Goal: Information Seeking & Learning: Learn about a topic

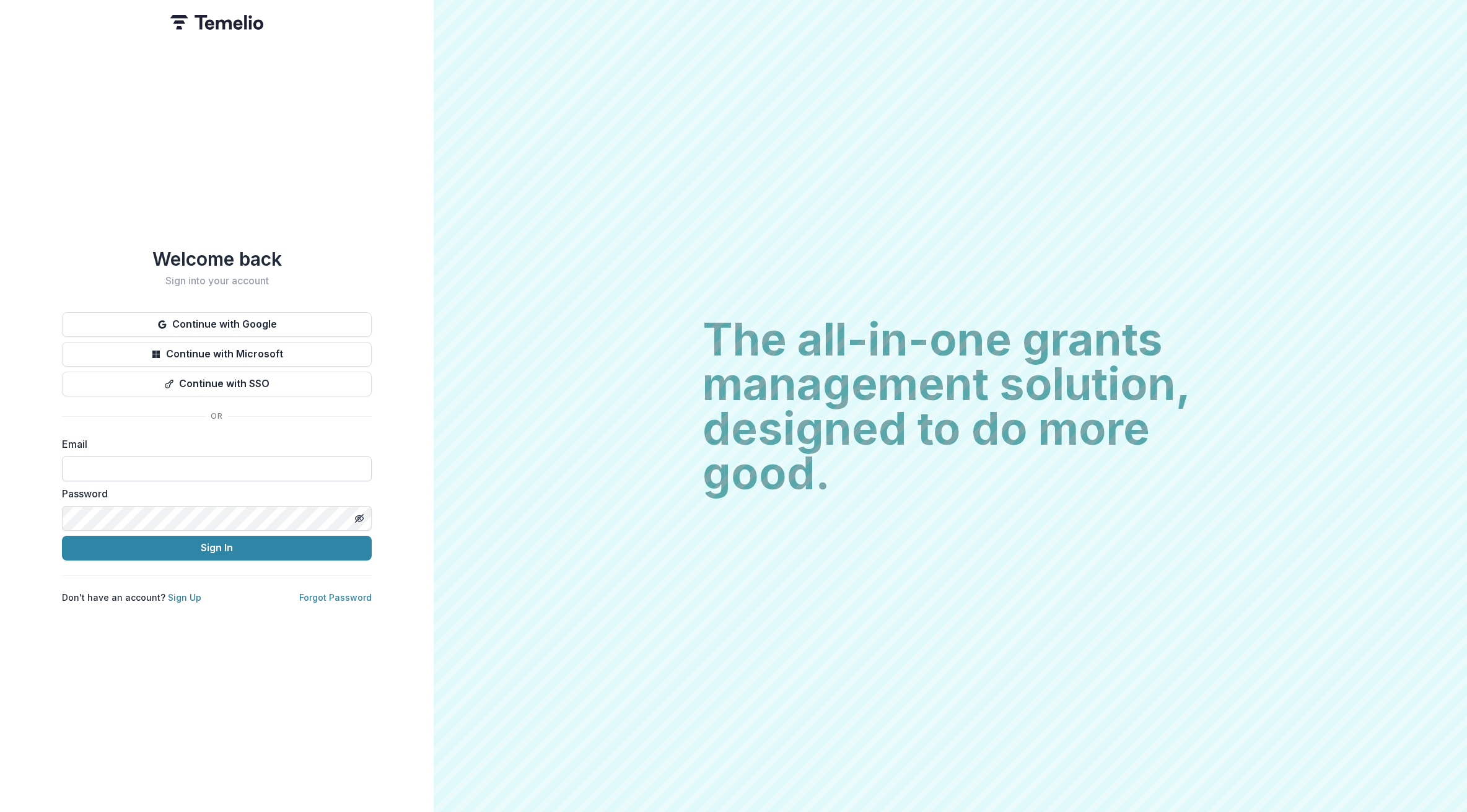
drag, startPoint x: 111, startPoint y: 450, endPoint x: 123, endPoint y: 453, distance: 12.4
click at [111, 450] on div "Email" at bounding box center [216, 459] width 310 height 45
click at [106, 445] on label "Email" at bounding box center [213, 444] width 302 height 15
click at [99, 470] on input at bounding box center [216, 469] width 310 height 25
type input "**********"
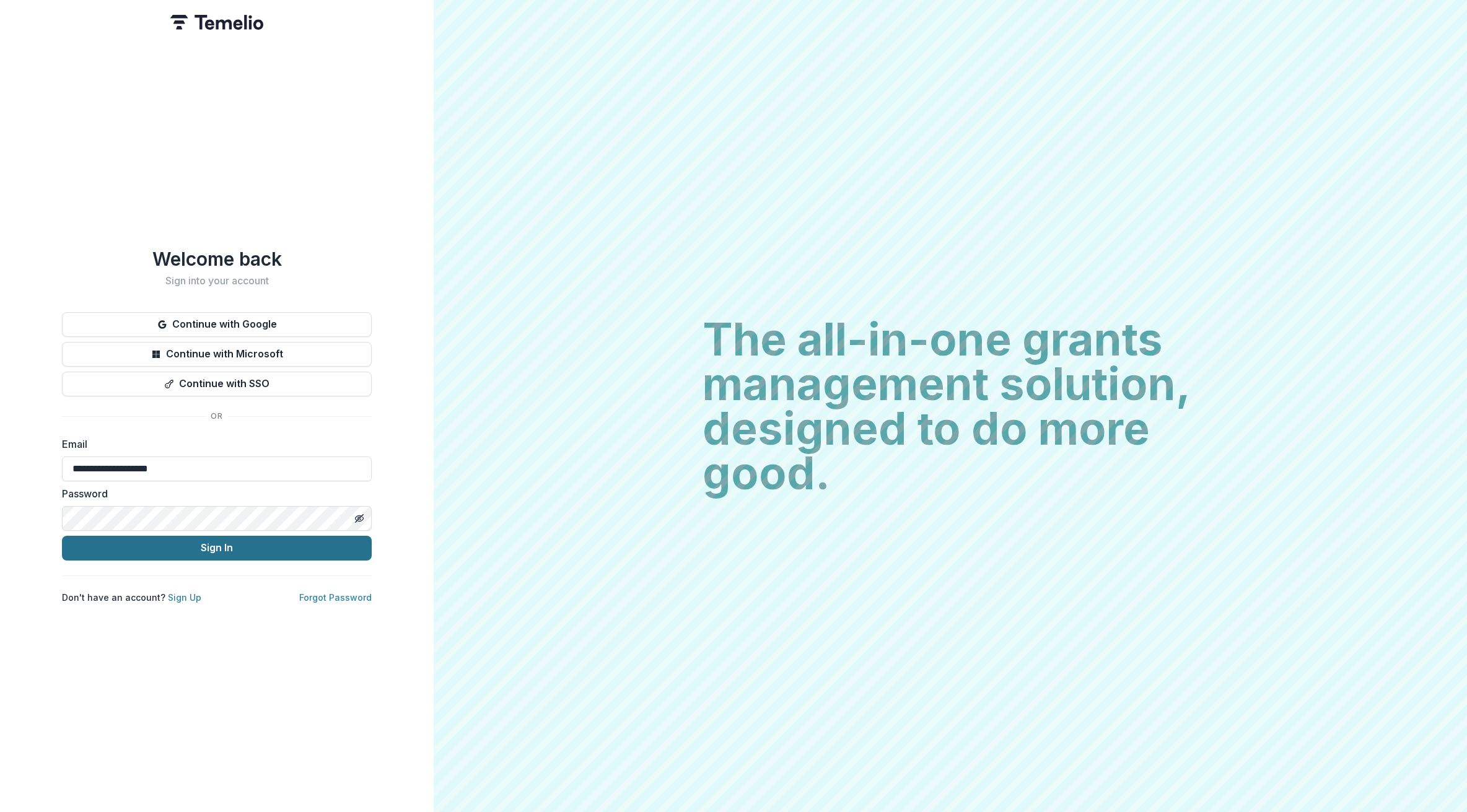
click at [164, 543] on button "Sign In" at bounding box center [216, 548] width 310 height 25
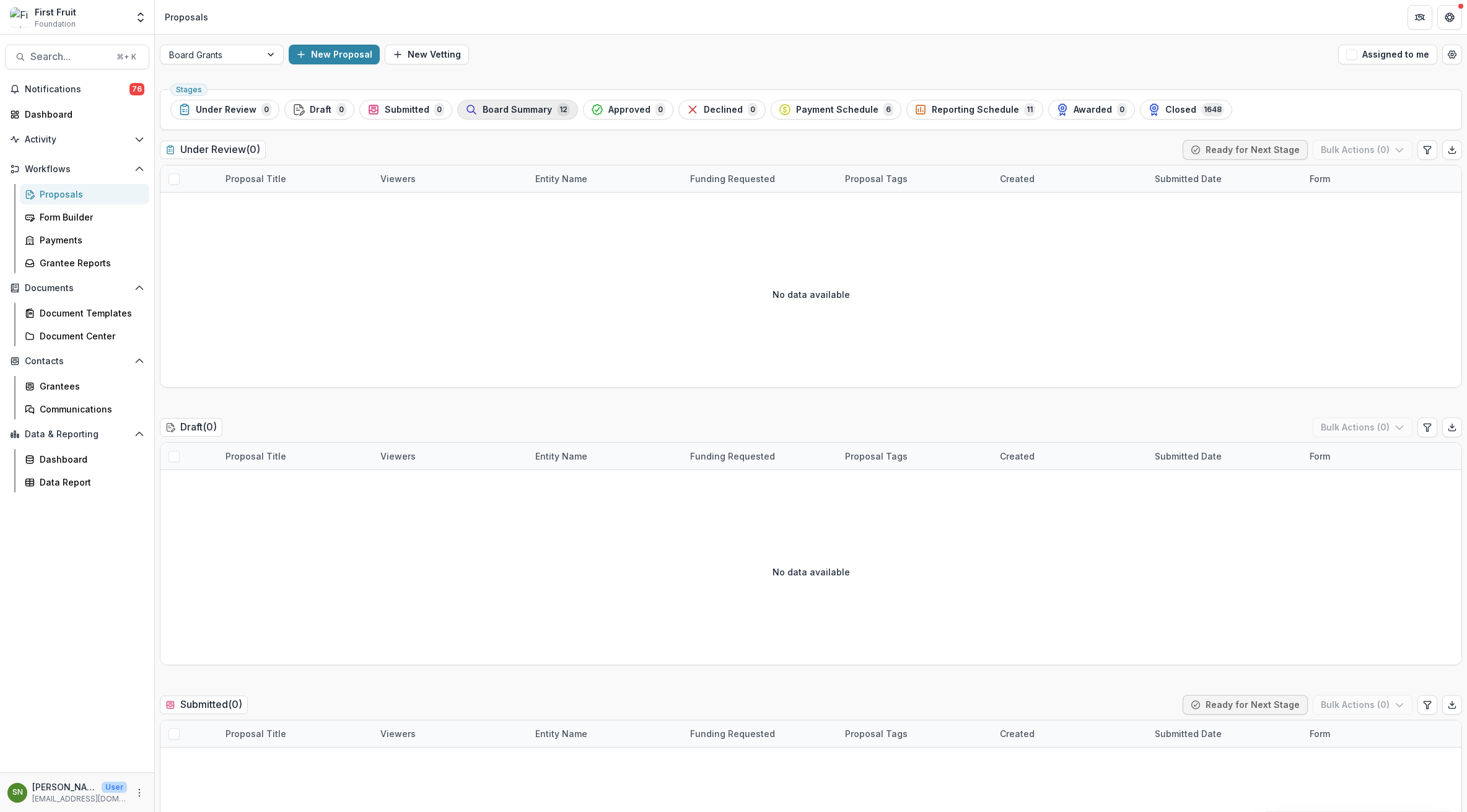
click at [506, 111] on span "Board Summary" at bounding box center [517, 110] width 70 height 11
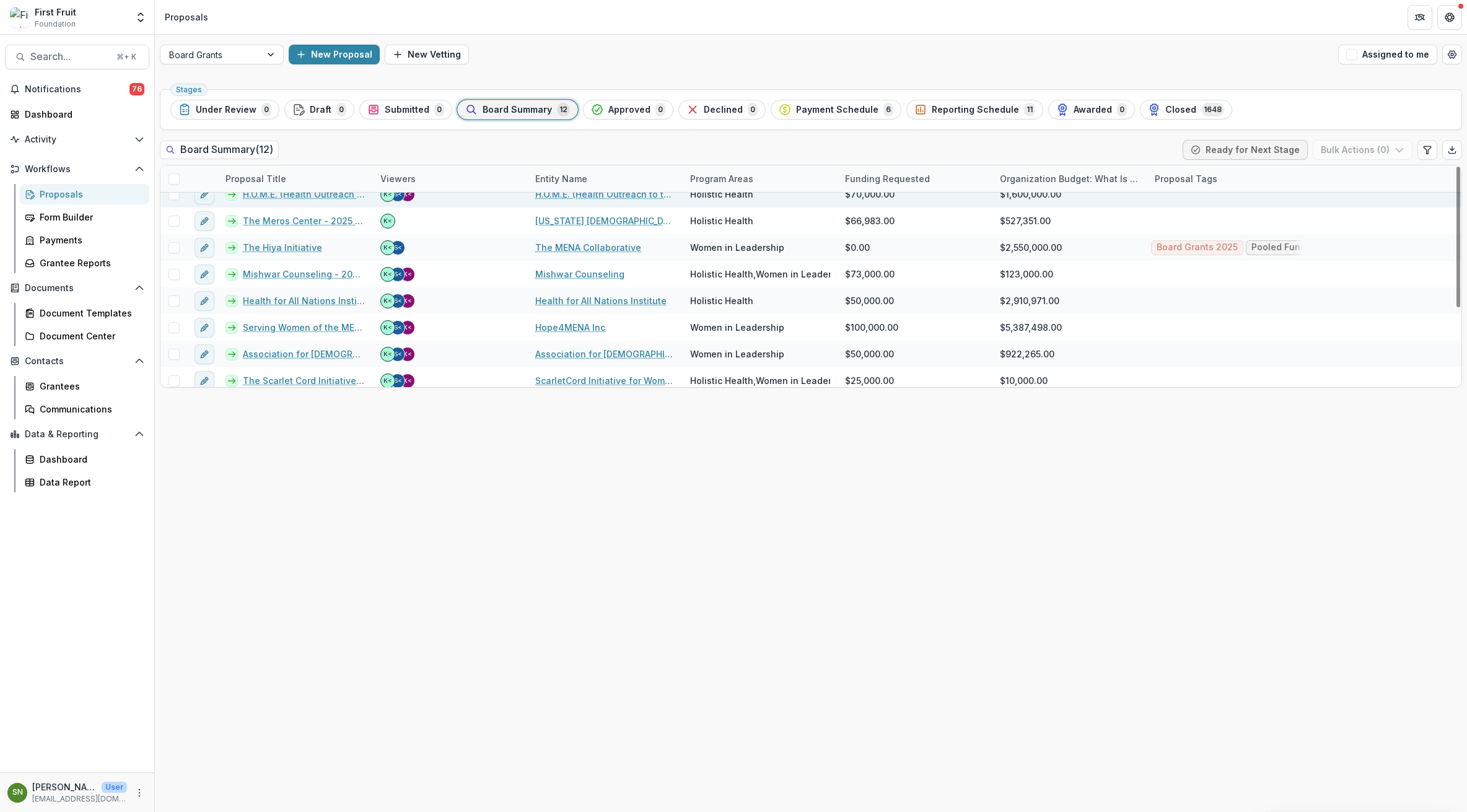
scroll to position [107, 0]
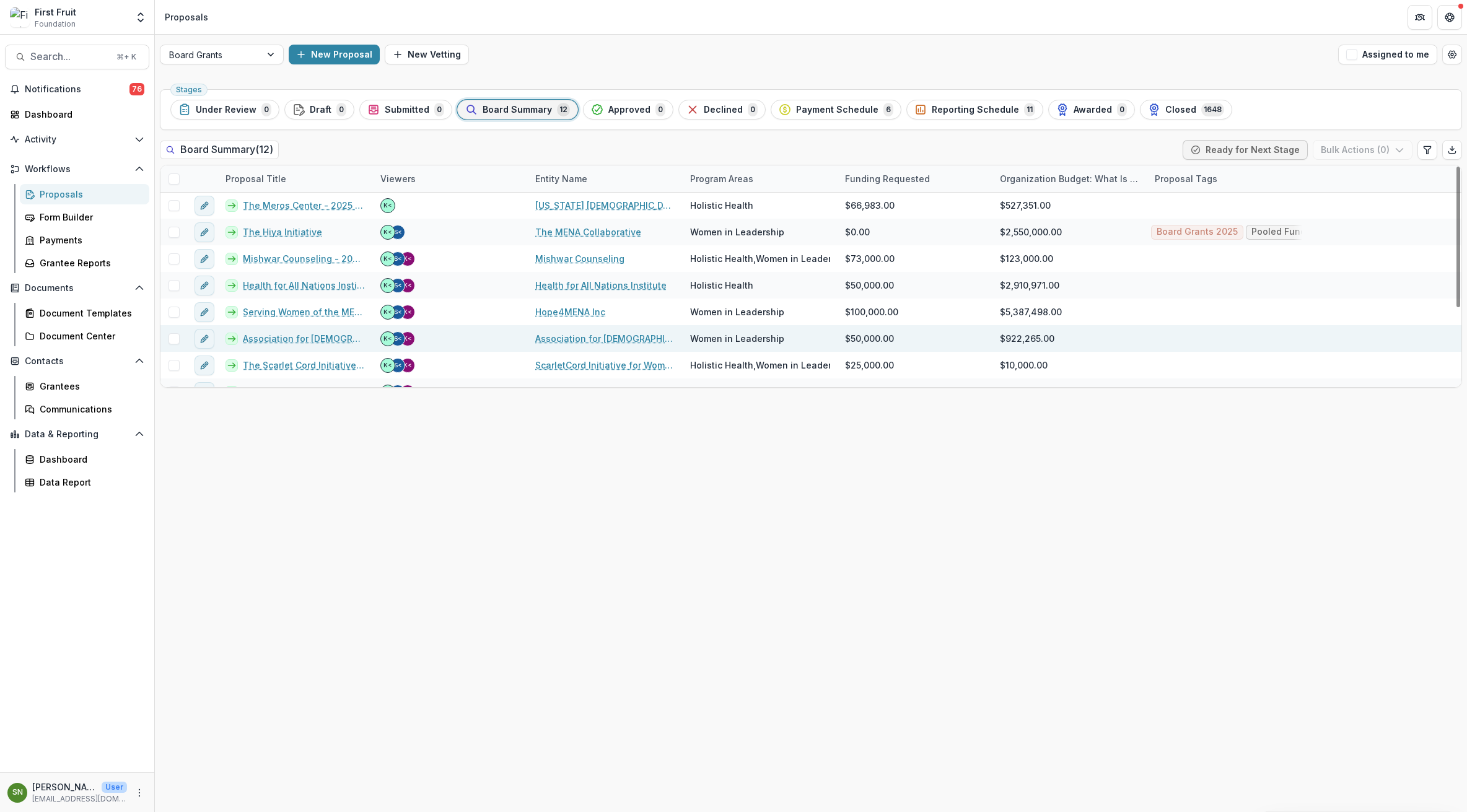
click at [570, 337] on link "Association for [DEMOGRAPHIC_DATA] Theological Education in [GEOGRAPHIC_DATA]" at bounding box center [605, 338] width 140 height 13
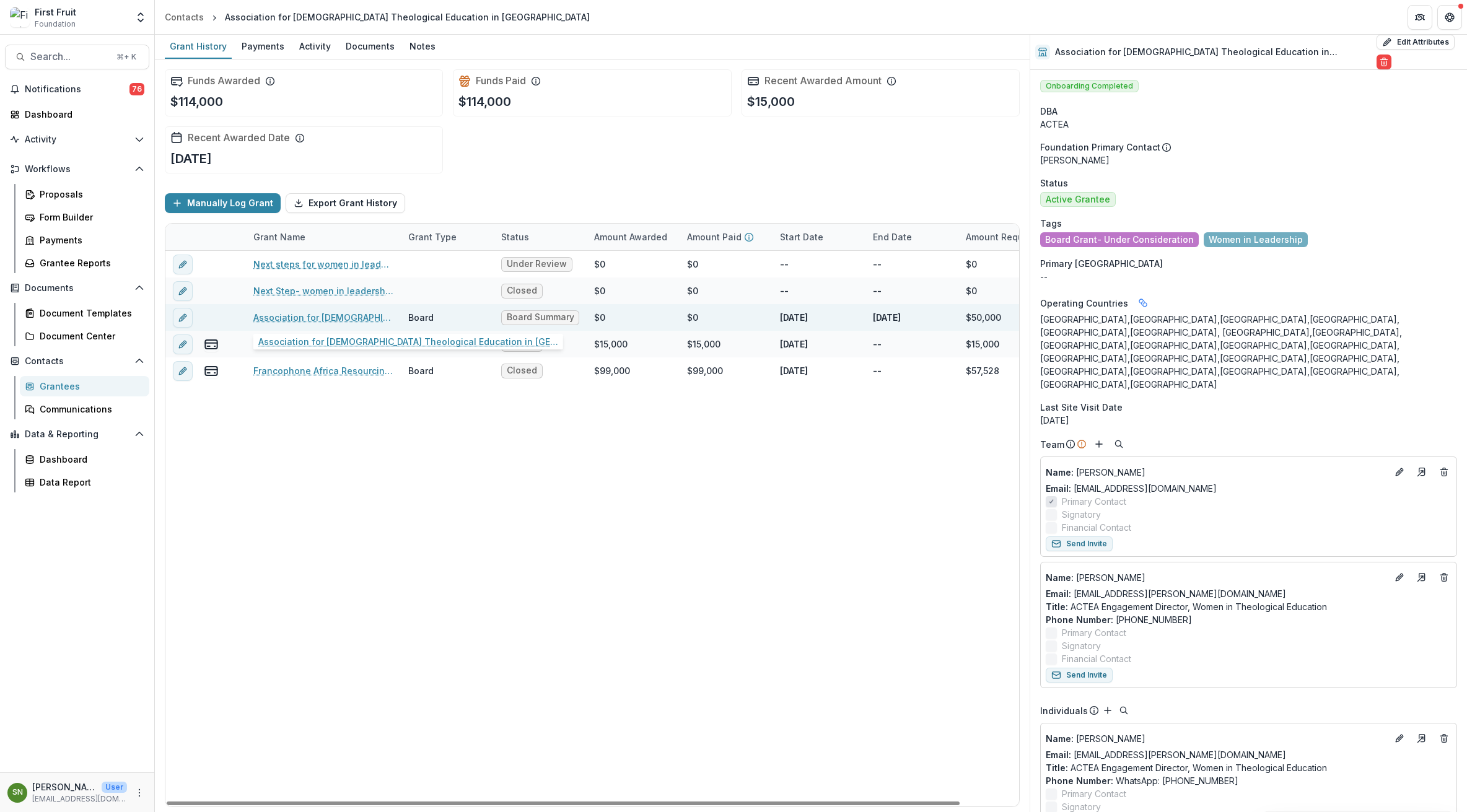
click at [301, 313] on link "Association for [DEMOGRAPHIC_DATA] Theological Education in [GEOGRAPHIC_DATA] -…" at bounding box center [323, 317] width 140 height 13
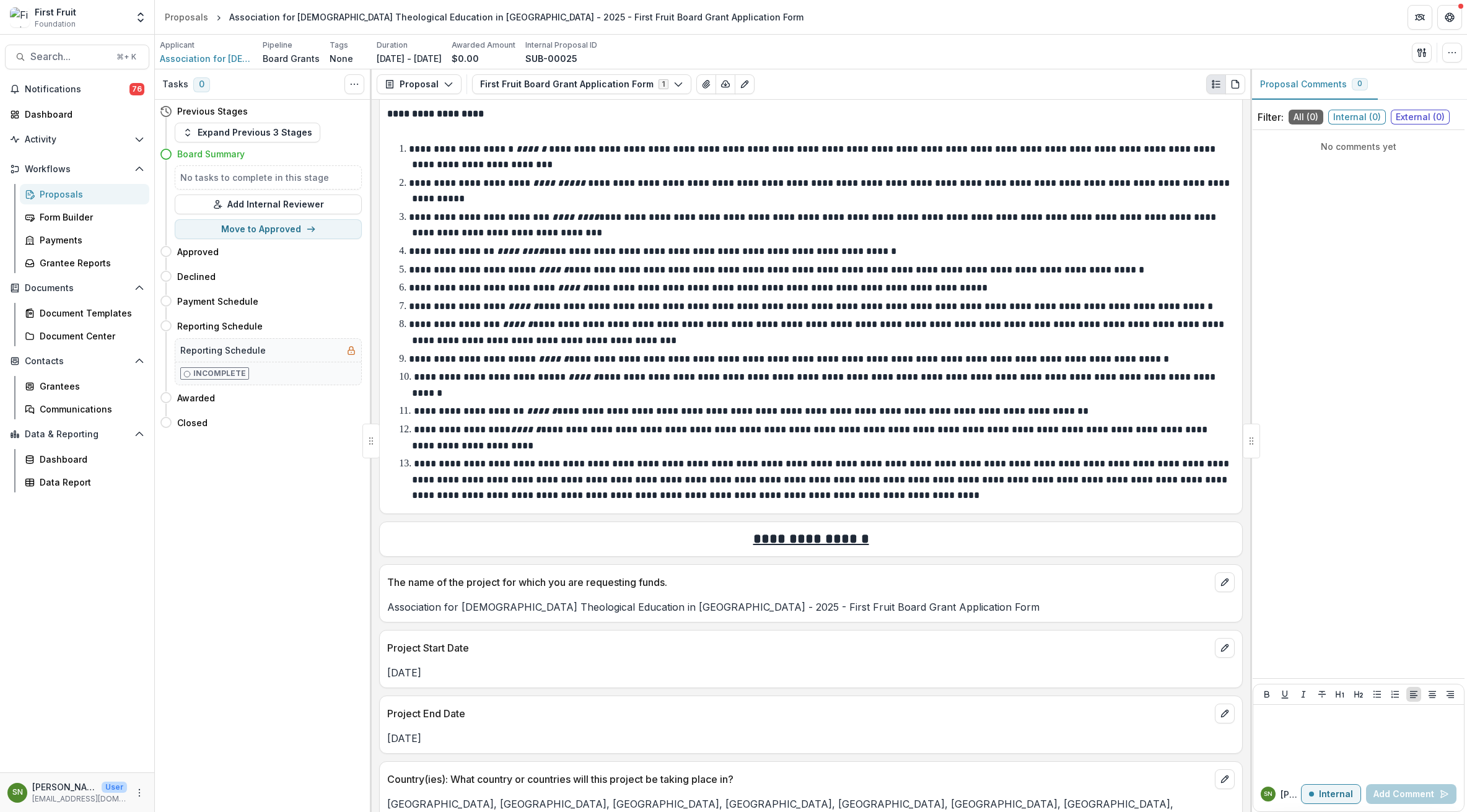
scroll to position [1925, 0]
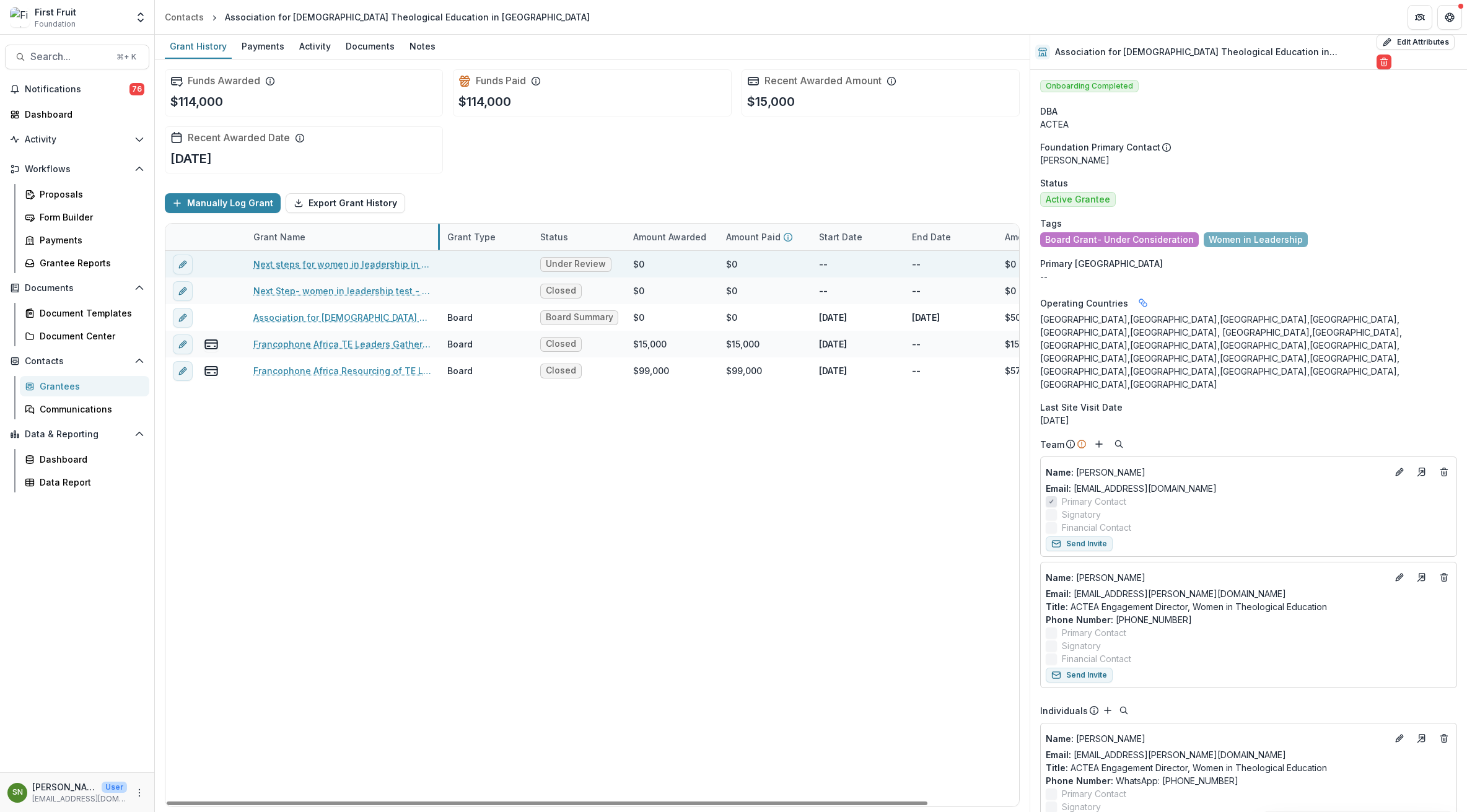
drag, startPoint x: 399, startPoint y: 233, endPoint x: 438, endPoint y: 253, distance: 43.8
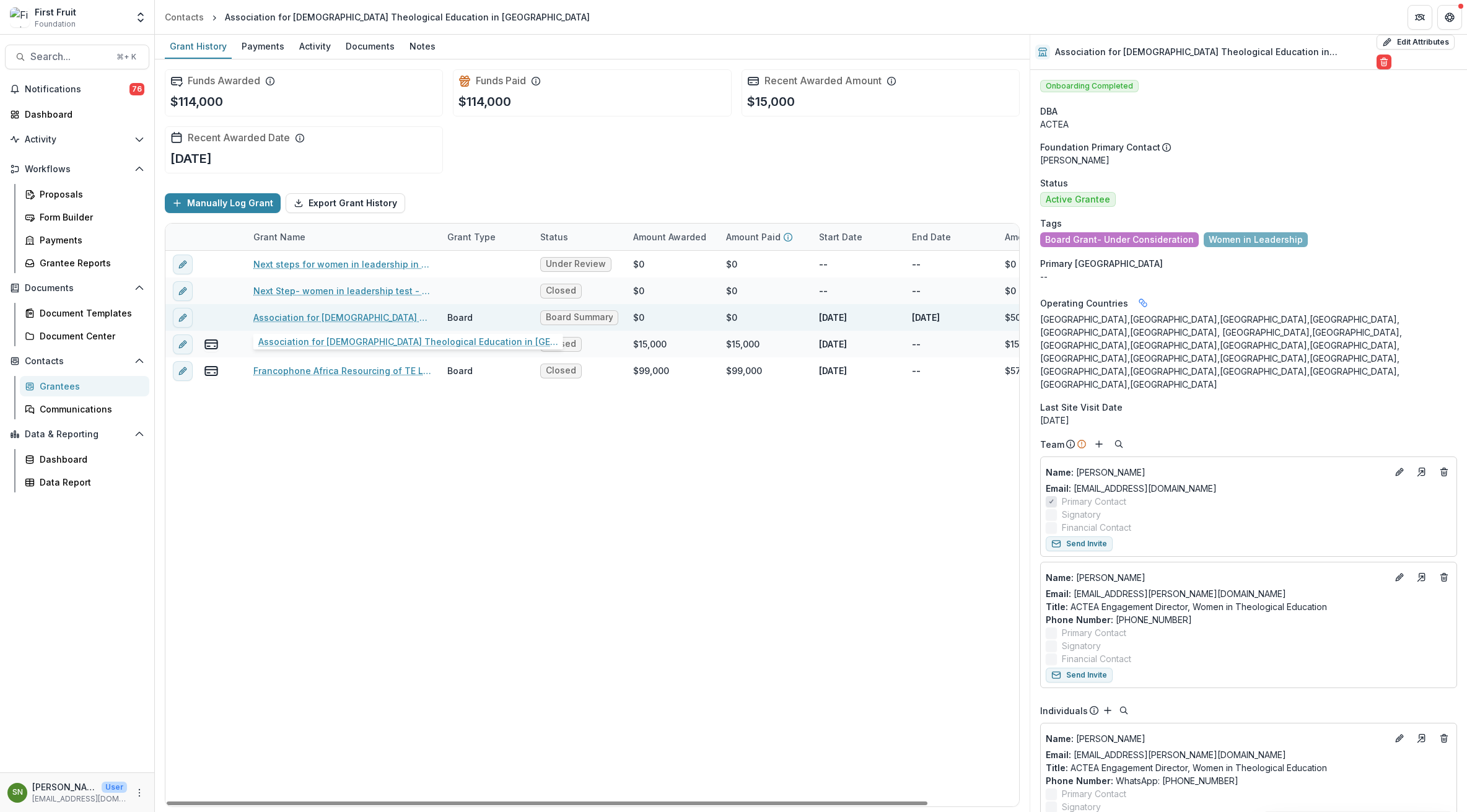
click at [352, 318] on link "Association for [DEMOGRAPHIC_DATA] Theological Education in [GEOGRAPHIC_DATA] -…" at bounding box center [343, 317] width 179 height 13
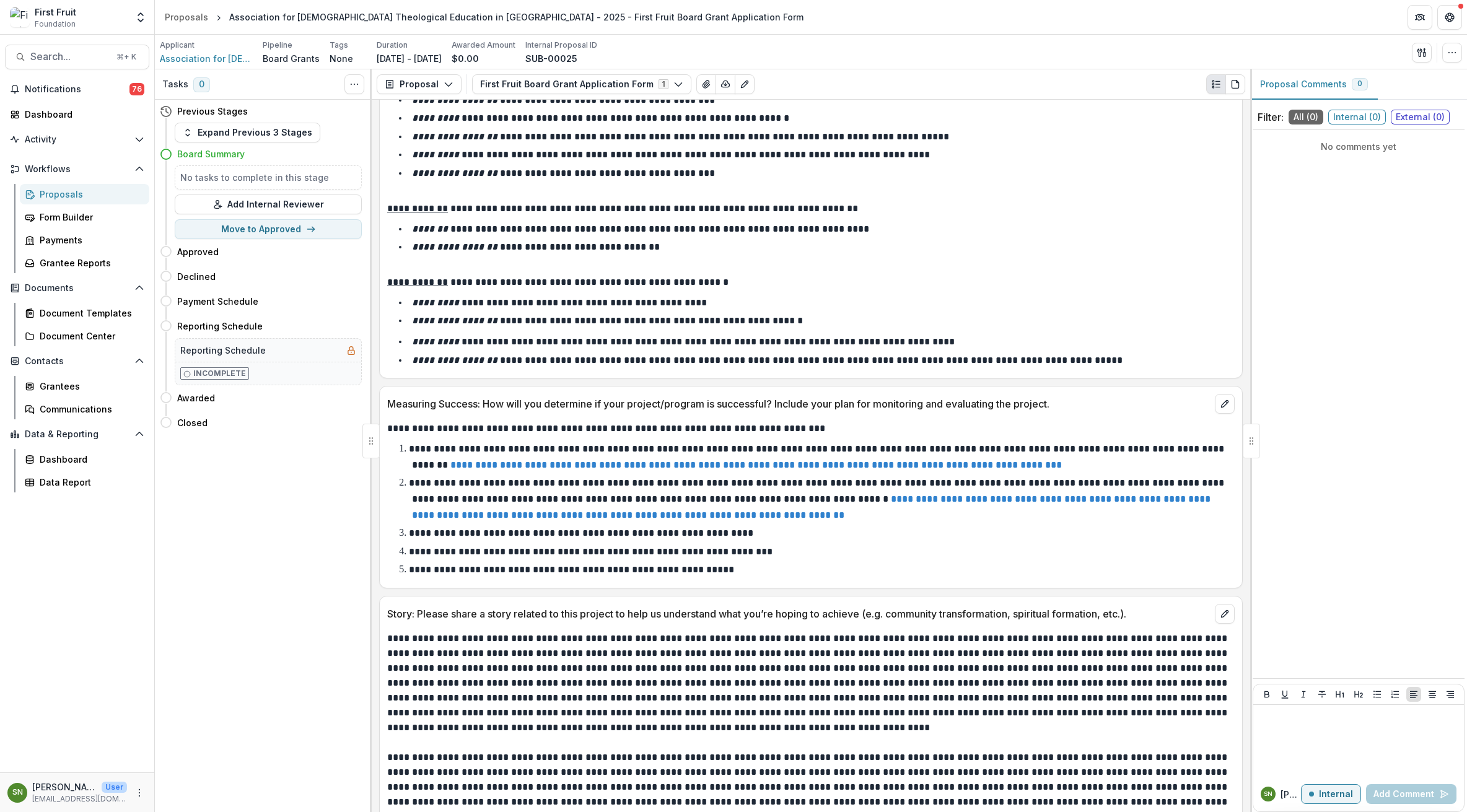
scroll to position [4600, 0]
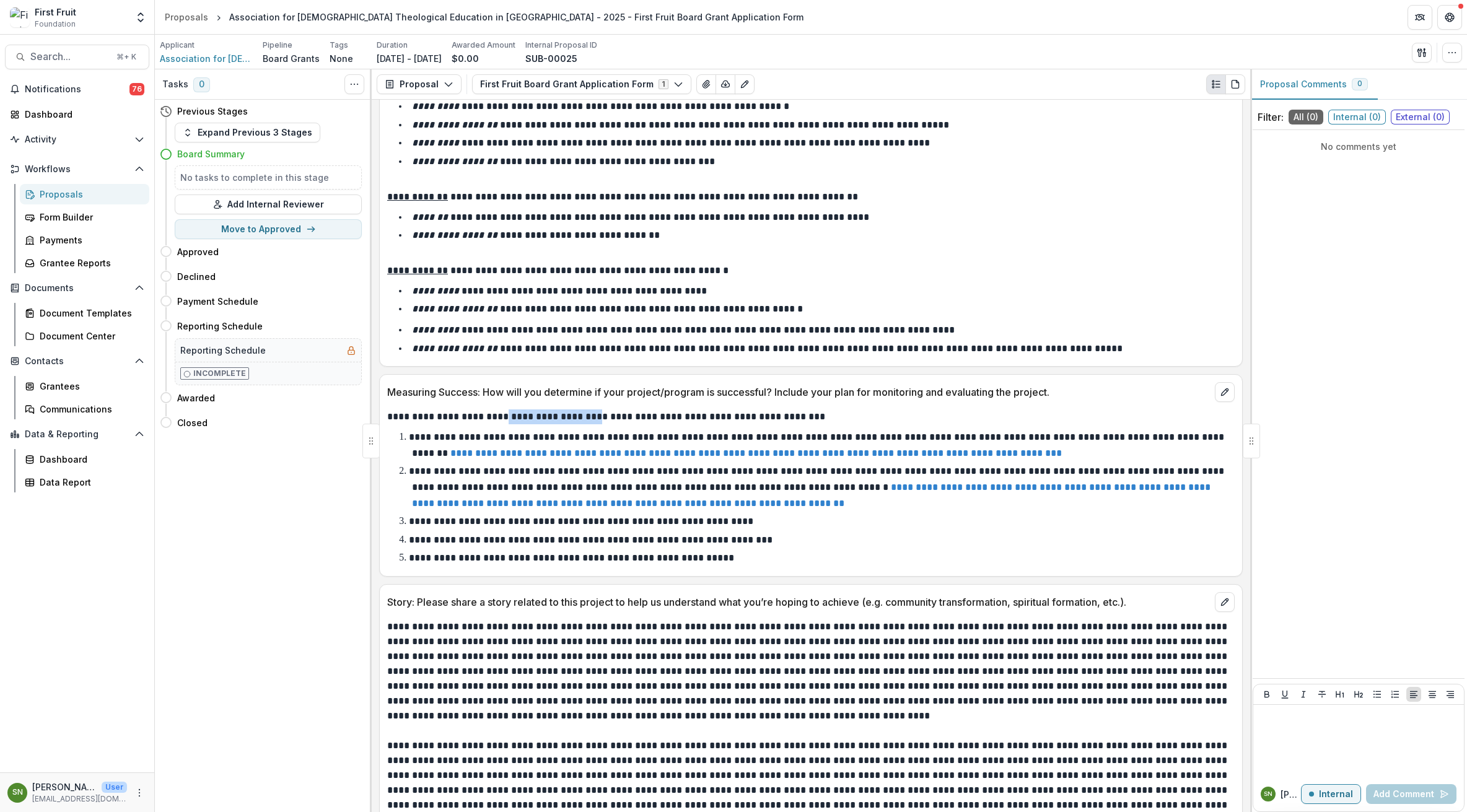
drag, startPoint x: 502, startPoint y: 365, endPoint x: 596, endPoint y: 363, distance: 94.0
click at [596, 409] on p "**********" at bounding box center [809, 416] width 845 height 15
copy p "**********"
click at [190, 54] on span "Association for [DEMOGRAPHIC_DATA] Theological Education in [GEOGRAPHIC_DATA]" at bounding box center [206, 58] width 93 height 13
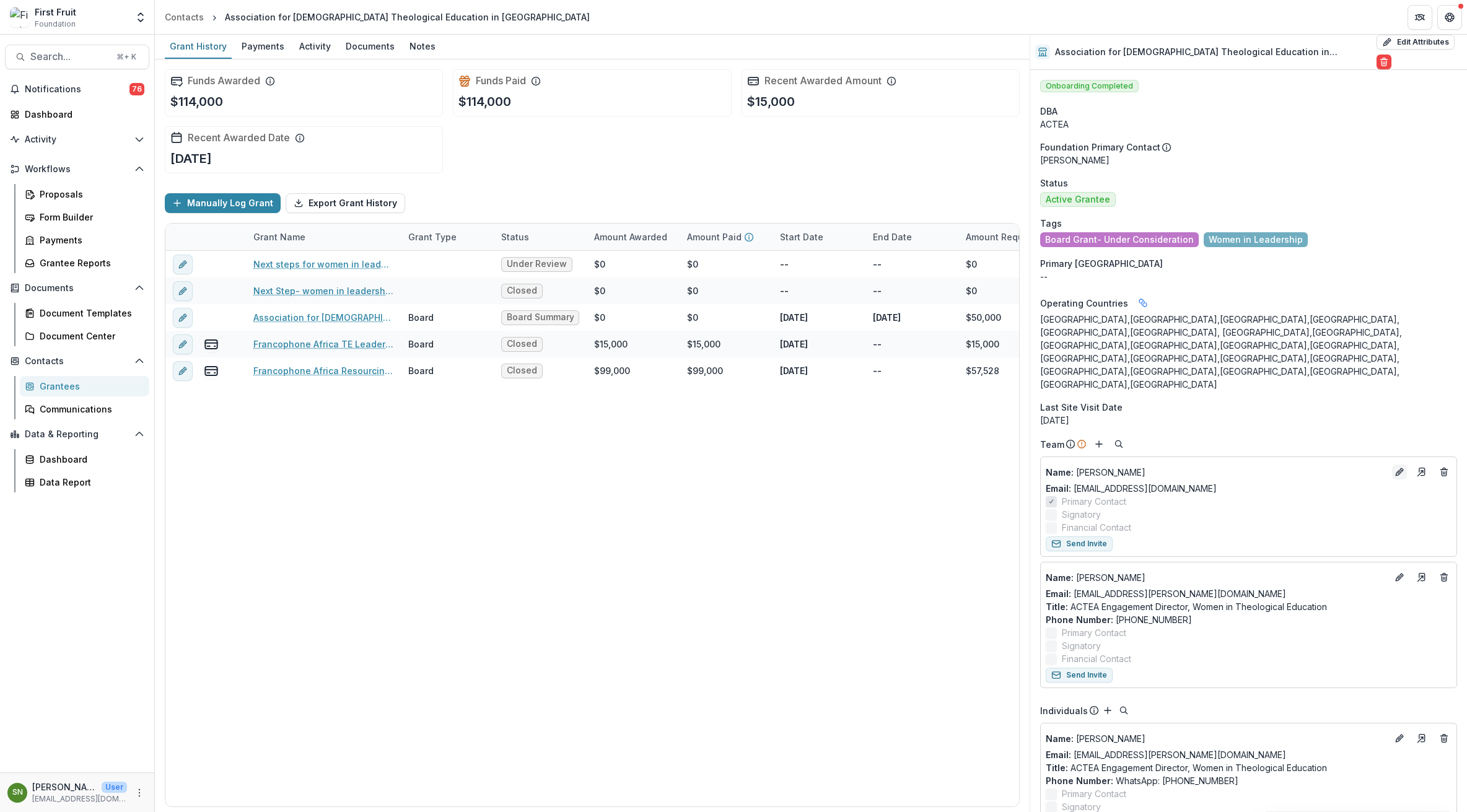
click at [1393, 465] on button "Edit" at bounding box center [1400, 472] width 15 height 15
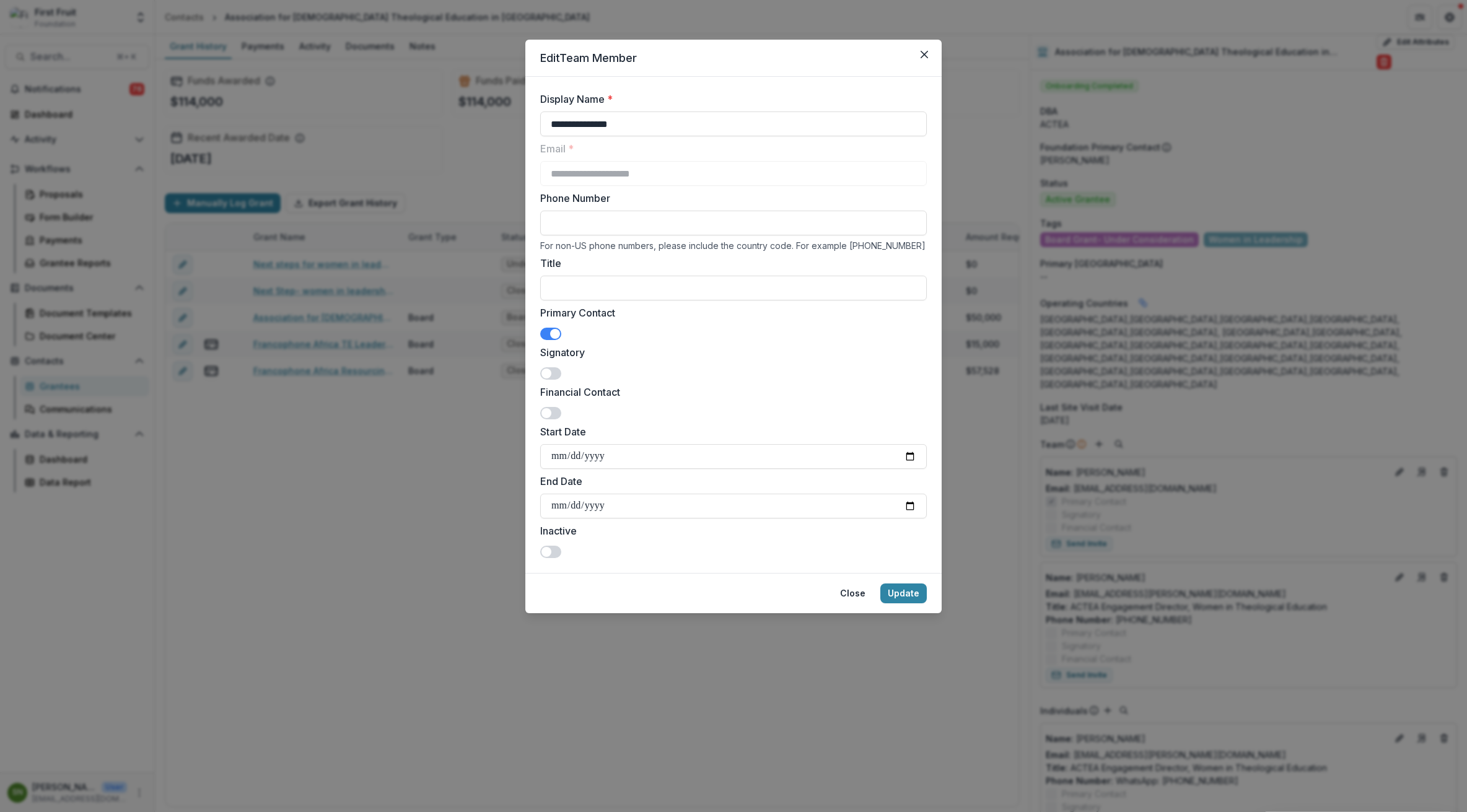
click at [550, 330] on span at bounding box center [551, 333] width 21 height 12
click at [550, 330] on span at bounding box center [546, 334] width 10 height 10
click at [857, 595] on button "Close" at bounding box center [853, 594] width 40 height 20
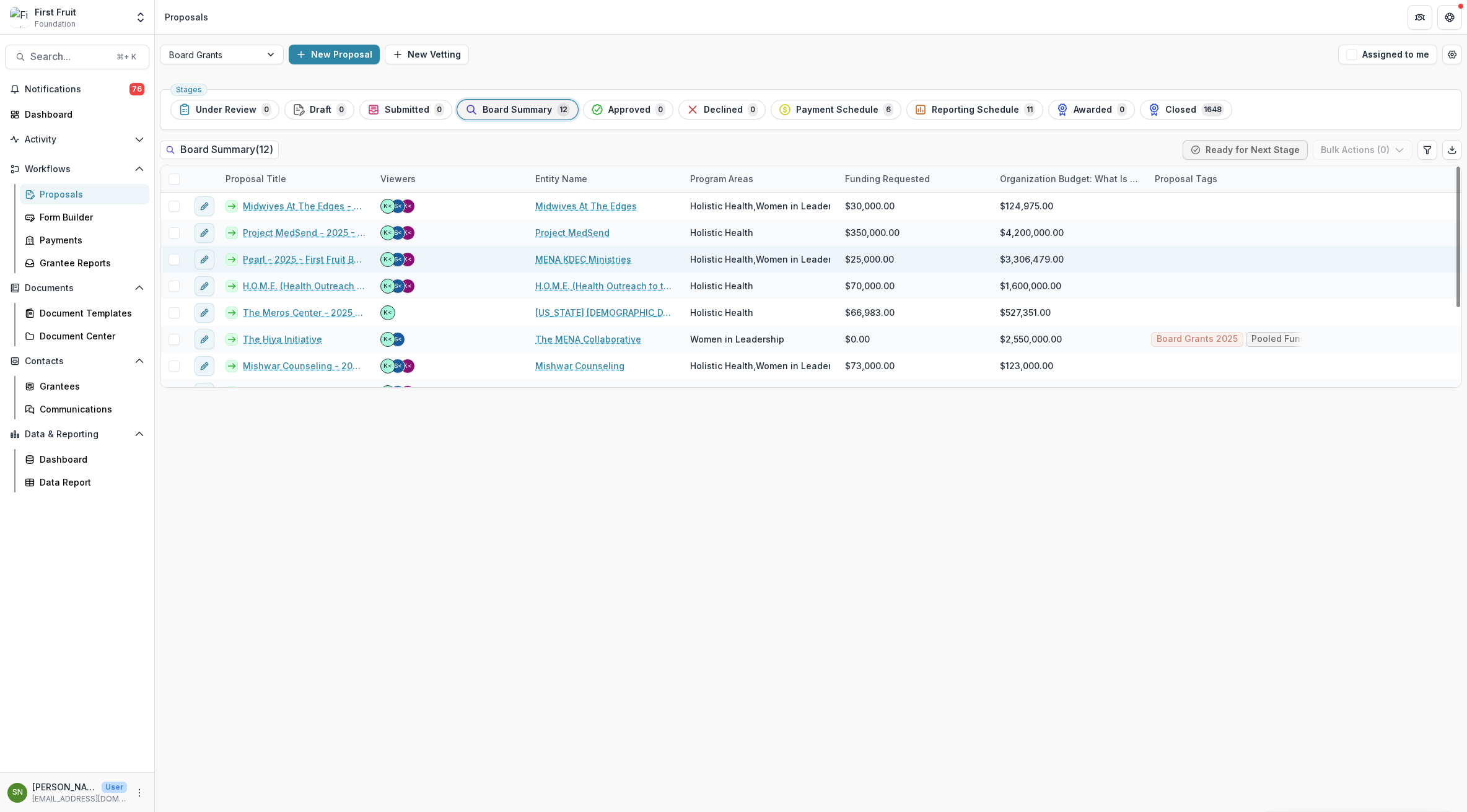
click at [311, 257] on link "Pearl - 2025 - First Fruit Board Grant Application Form" at bounding box center [304, 259] width 123 height 13
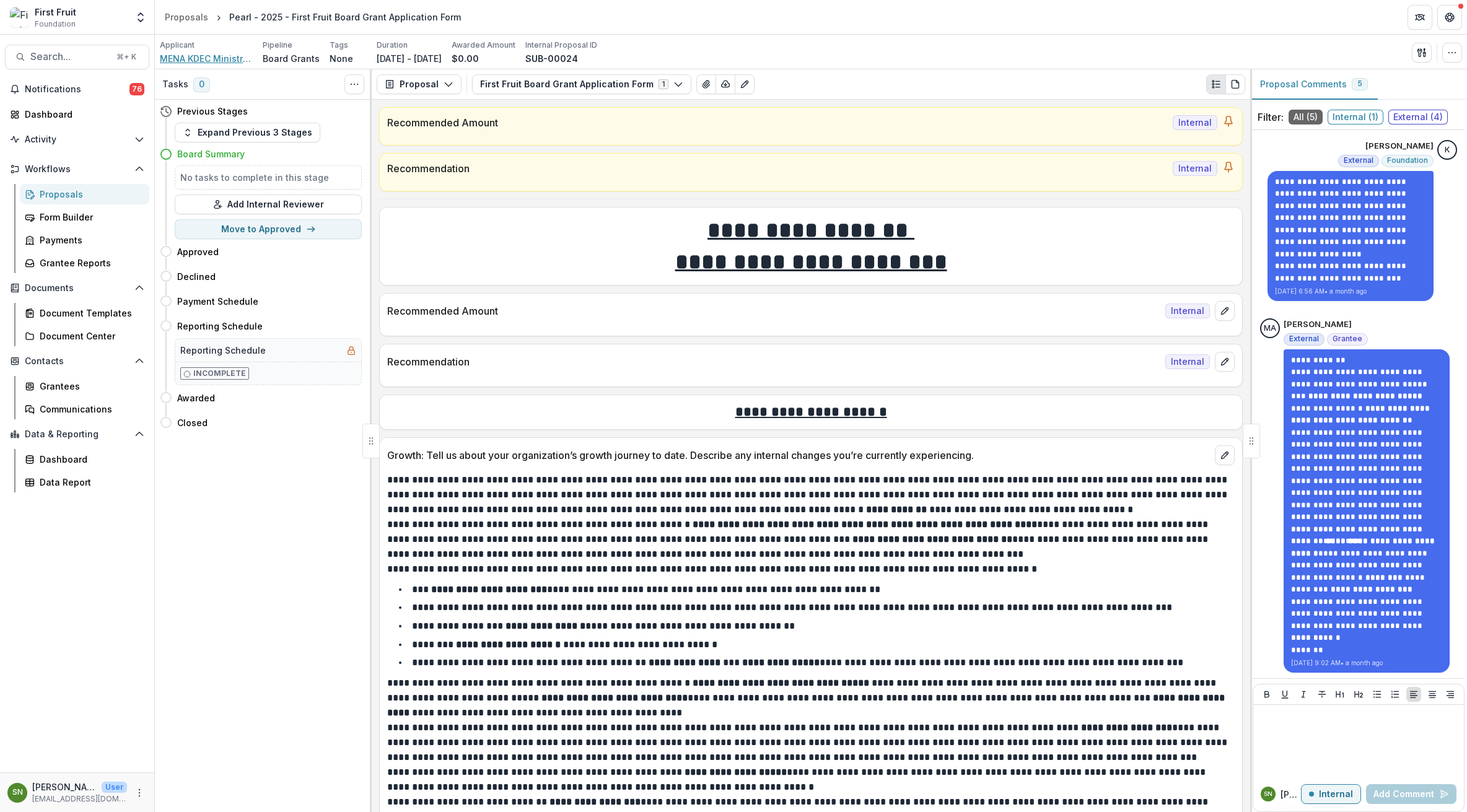
click at [209, 57] on span "MENA KDEC Ministries" at bounding box center [206, 58] width 93 height 13
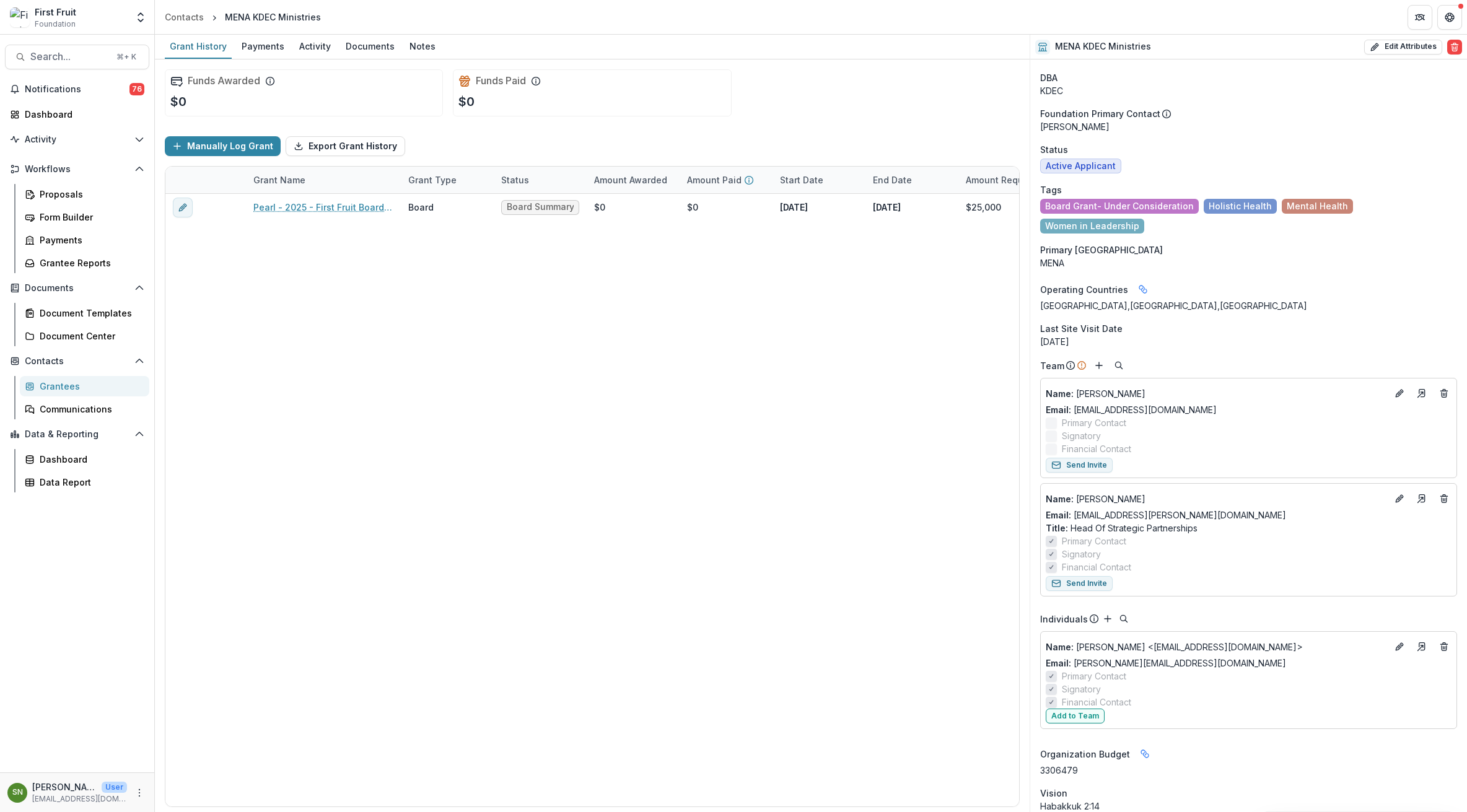
scroll to position [26, 0]
click at [1399, 639] on icon "Edit" at bounding box center [1400, 644] width 10 height 10
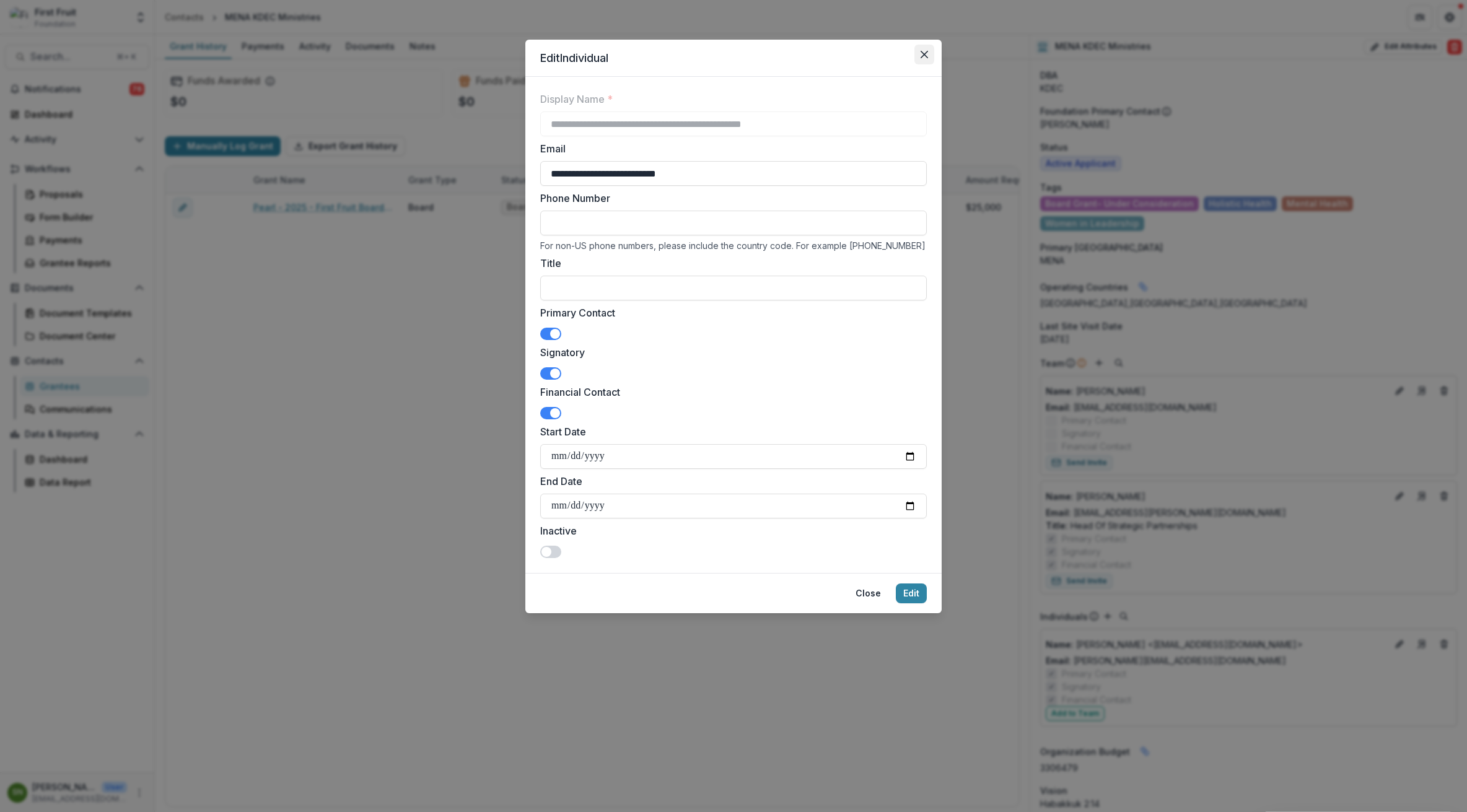
click at [924, 55] on icon "Close" at bounding box center [924, 55] width 7 height 7
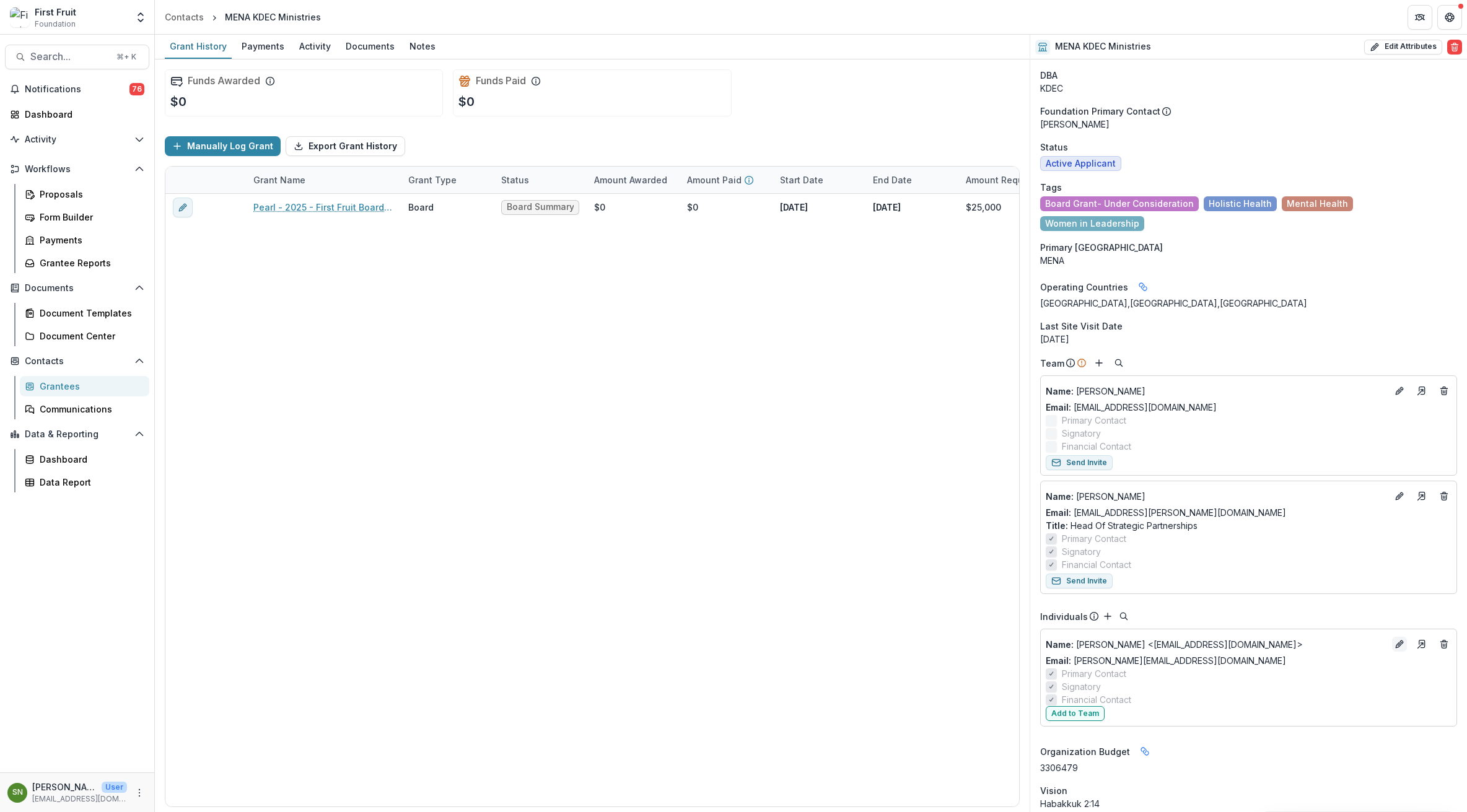
click at [1398, 639] on icon "Edit" at bounding box center [1400, 644] width 10 height 10
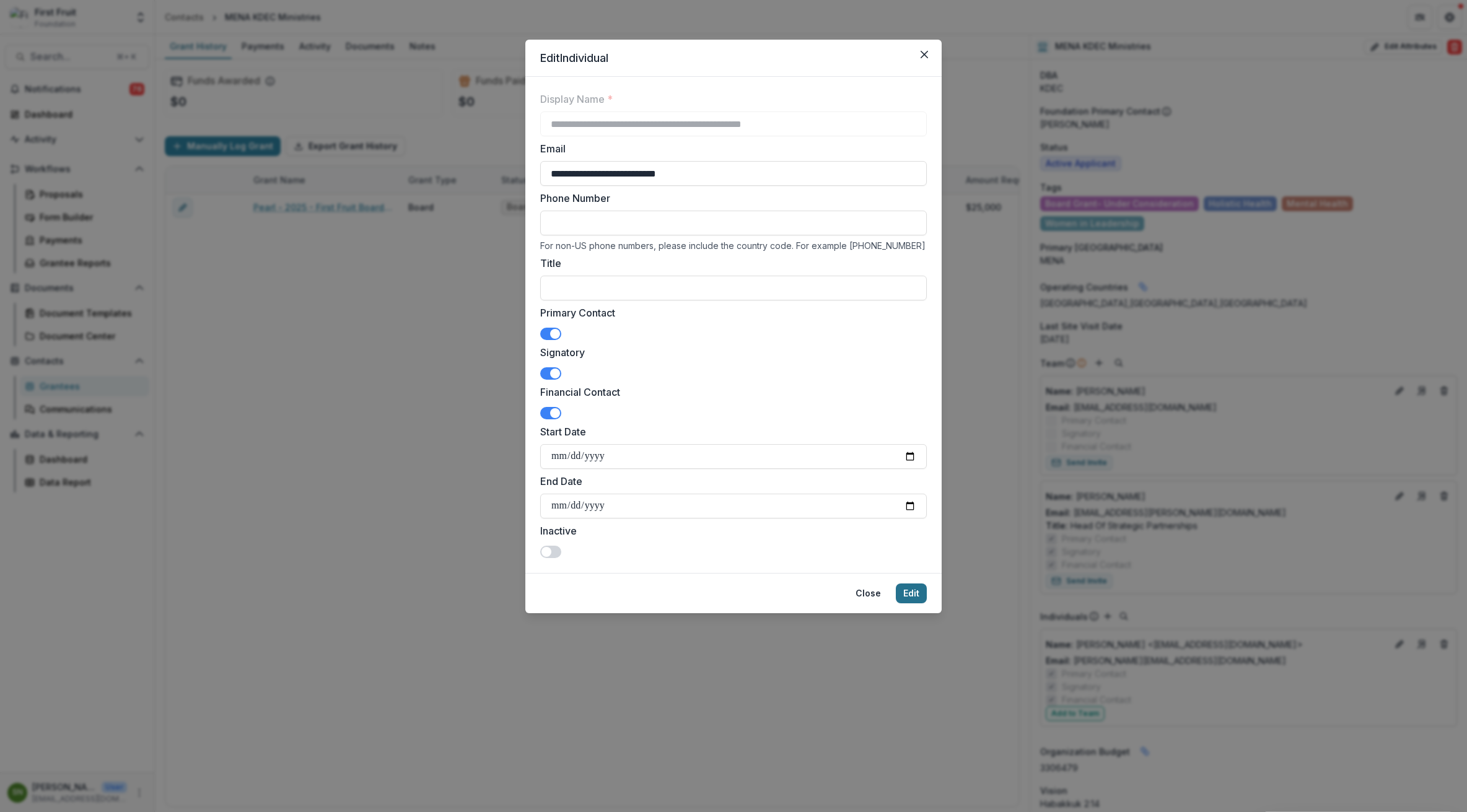
click at [915, 592] on button "Edit" at bounding box center [912, 594] width 31 height 20
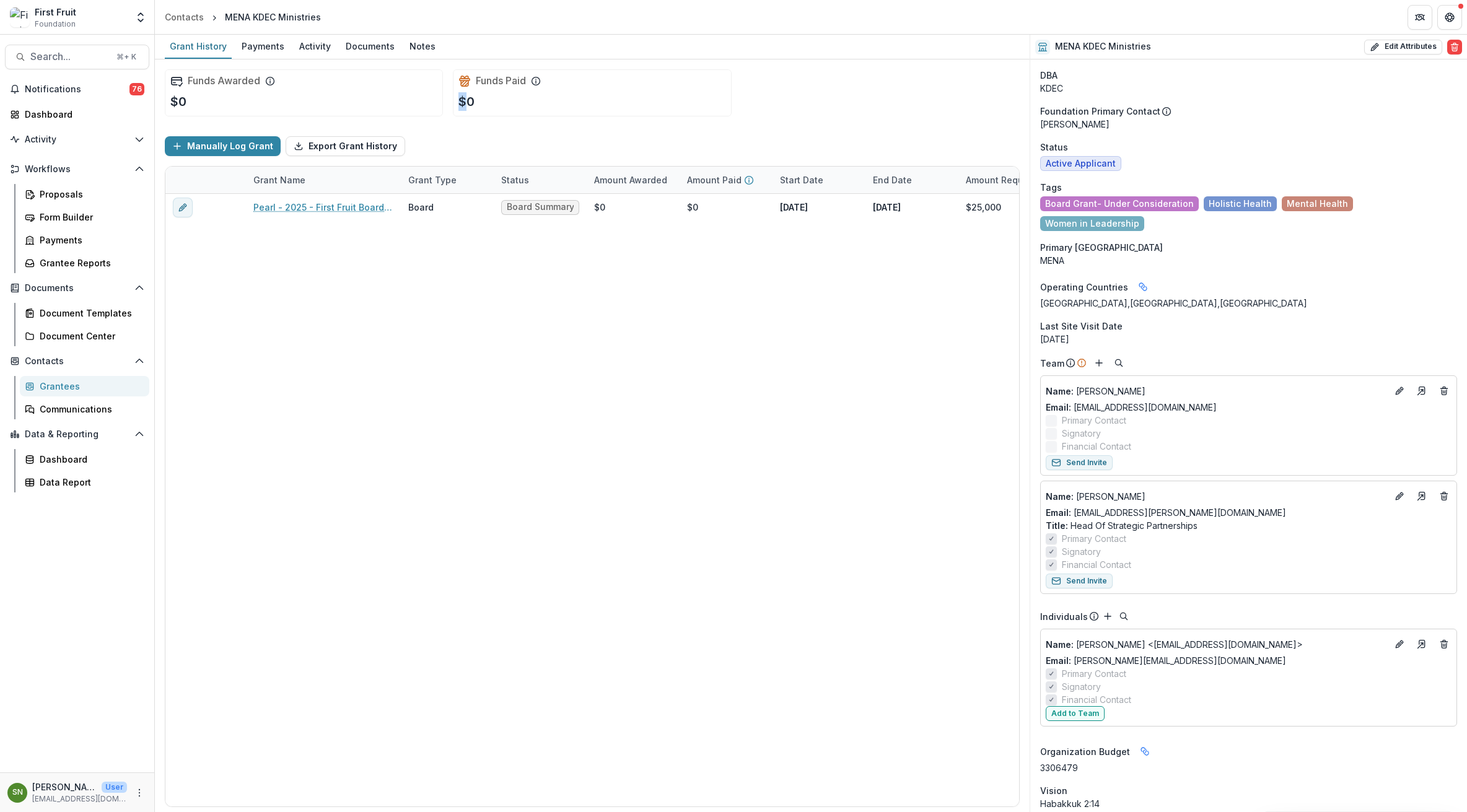
click at [592, 117] on div "Funds Awarded $0 Funds Paid $0" at bounding box center [592, 93] width 855 height 67
click at [1073, 638] on p "Name : [PERSON_NAME] <[EMAIL_ADDRESS][DOMAIN_NAME]>" at bounding box center [1216, 645] width 341 height 13
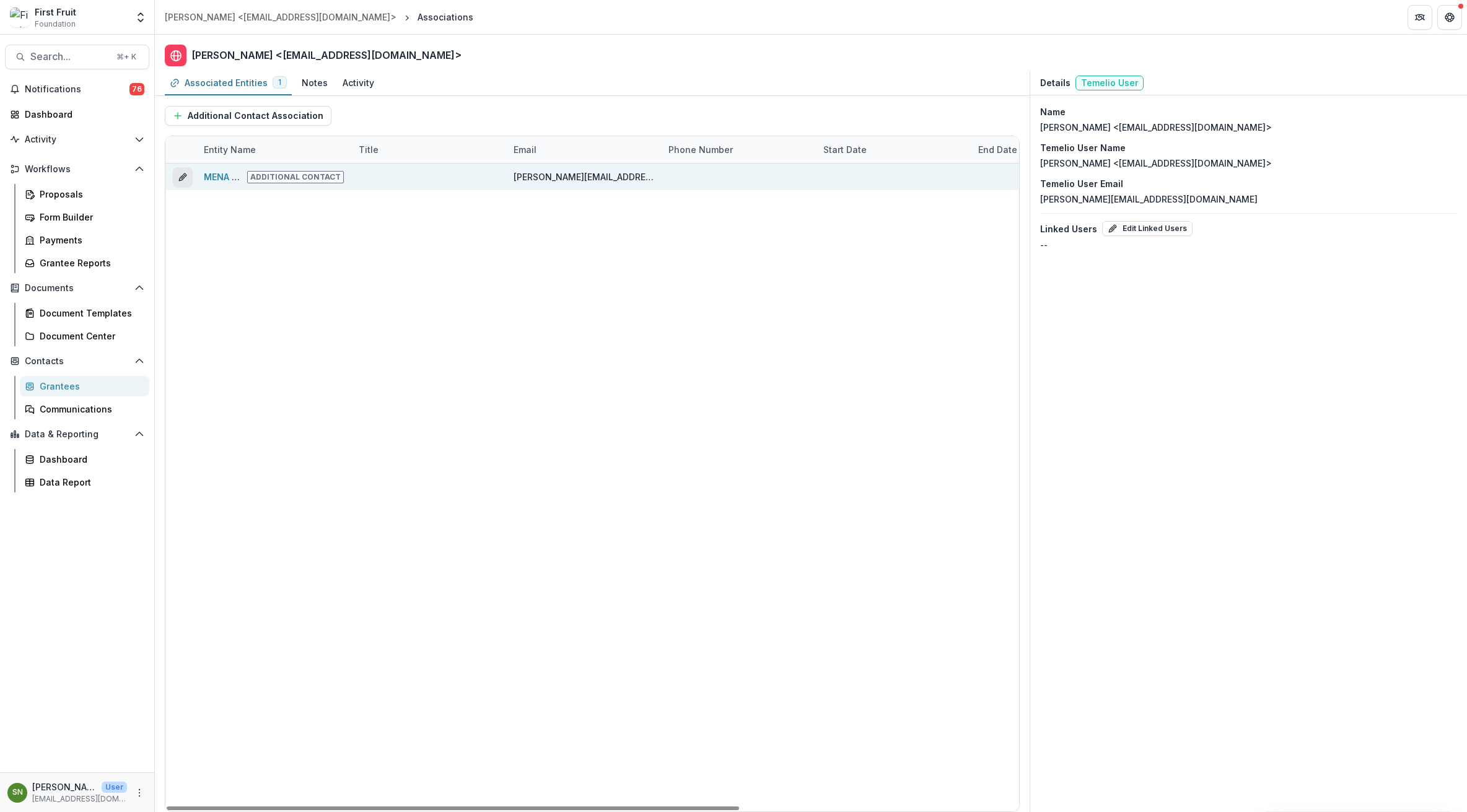
click at [189, 174] on button "edit" at bounding box center [183, 177] width 20 height 20
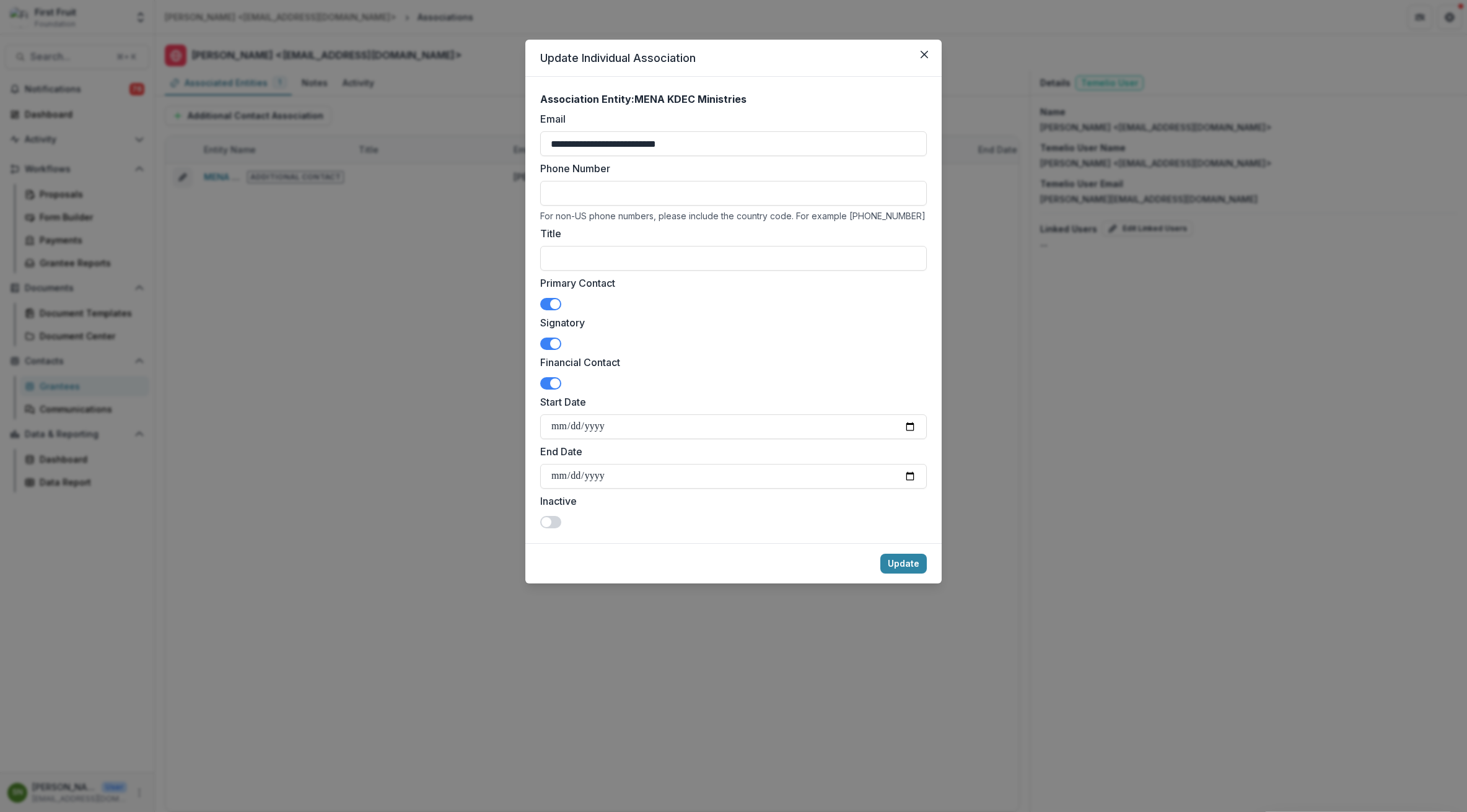
click at [657, 174] on label "Phone Number" at bounding box center [730, 168] width 380 height 15
click at [657, 181] on input "Phone Number" at bounding box center [734, 193] width 387 height 25
click at [743, 135] on input "**********" at bounding box center [734, 143] width 387 height 25
click at [759, 102] on p "Association Entity: MENA KDEC Ministries" at bounding box center [734, 99] width 387 height 15
click at [924, 52] on icon "Close" at bounding box center [924, 55] width 7 height 7
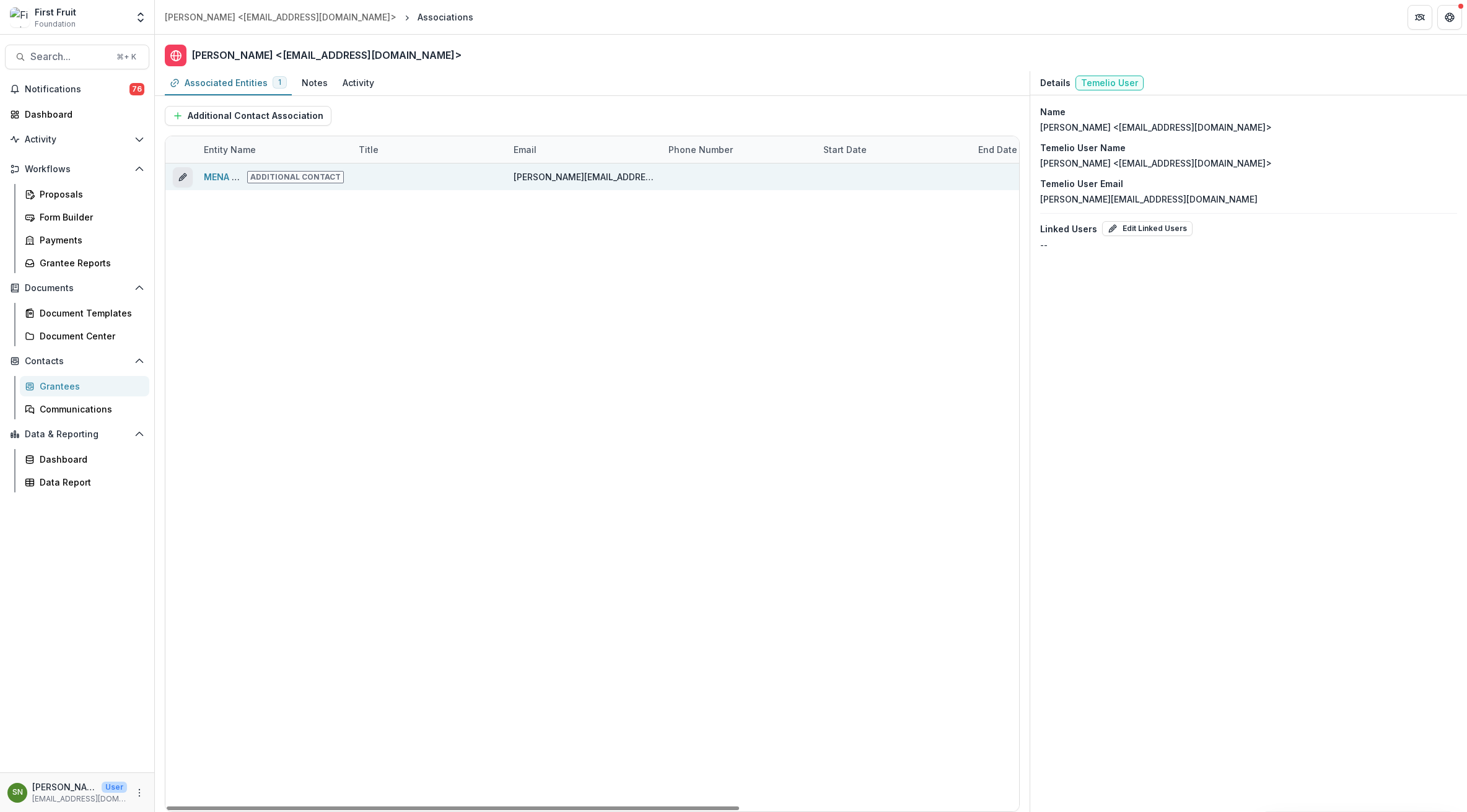
click at [185, 174] on icon "edit" at bounding box center [183, 177] width 10 height 10
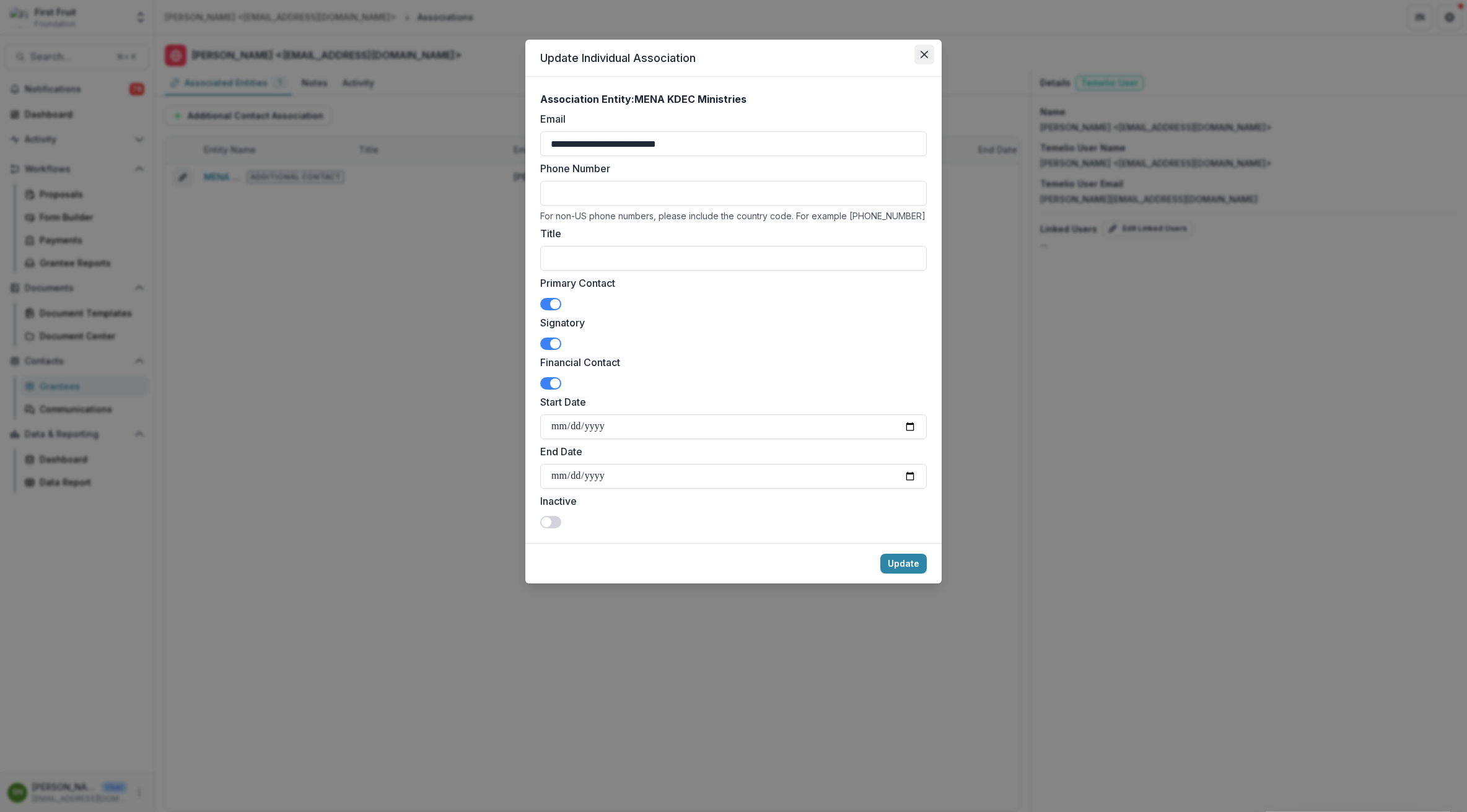
click at [922, 55] on icon "Close" at bounding box center [924, 55] width 7 height 7
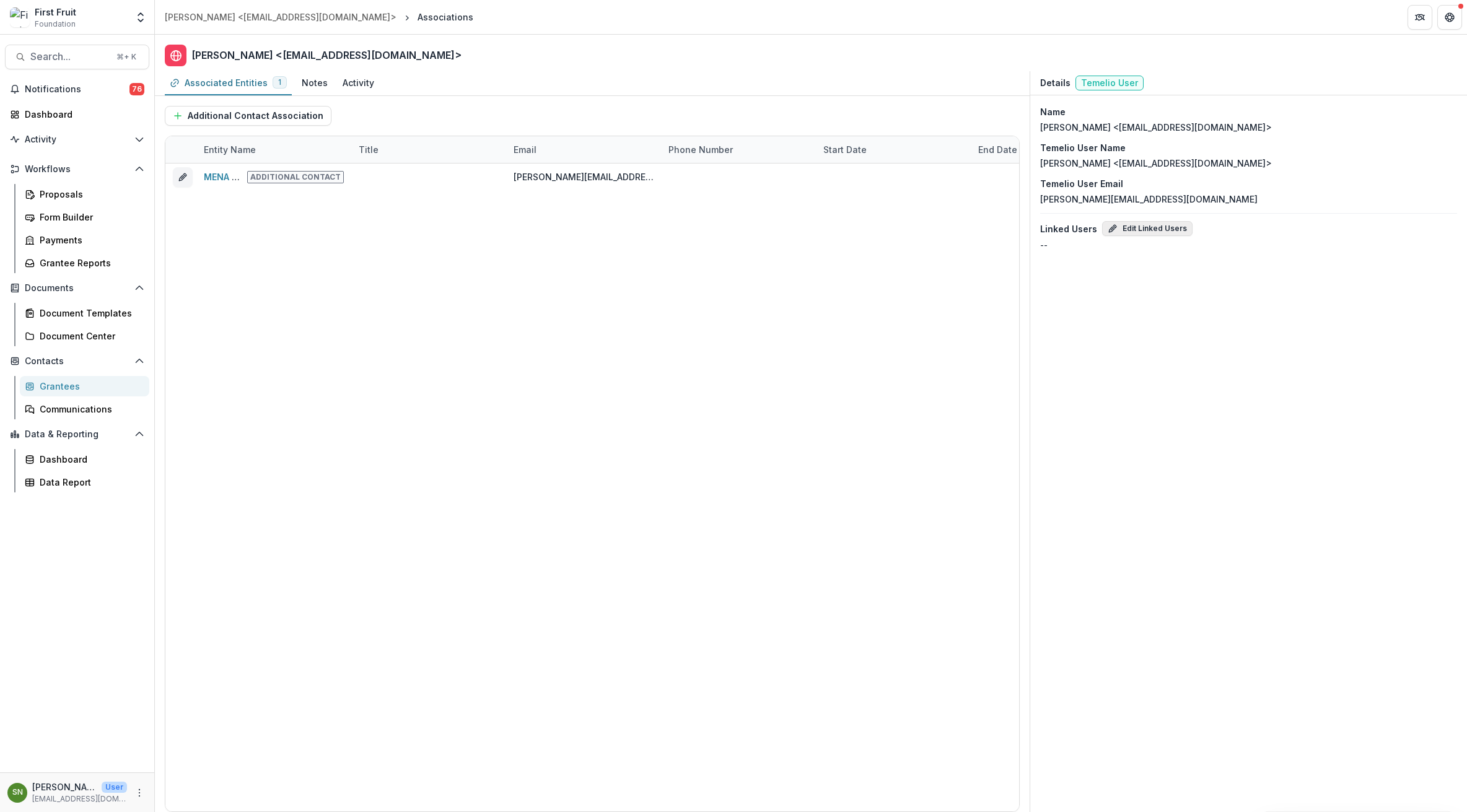
click at [1146, 229] on button "Edit Linked Users" at bounding box center [1148, 228] width 91 height 15
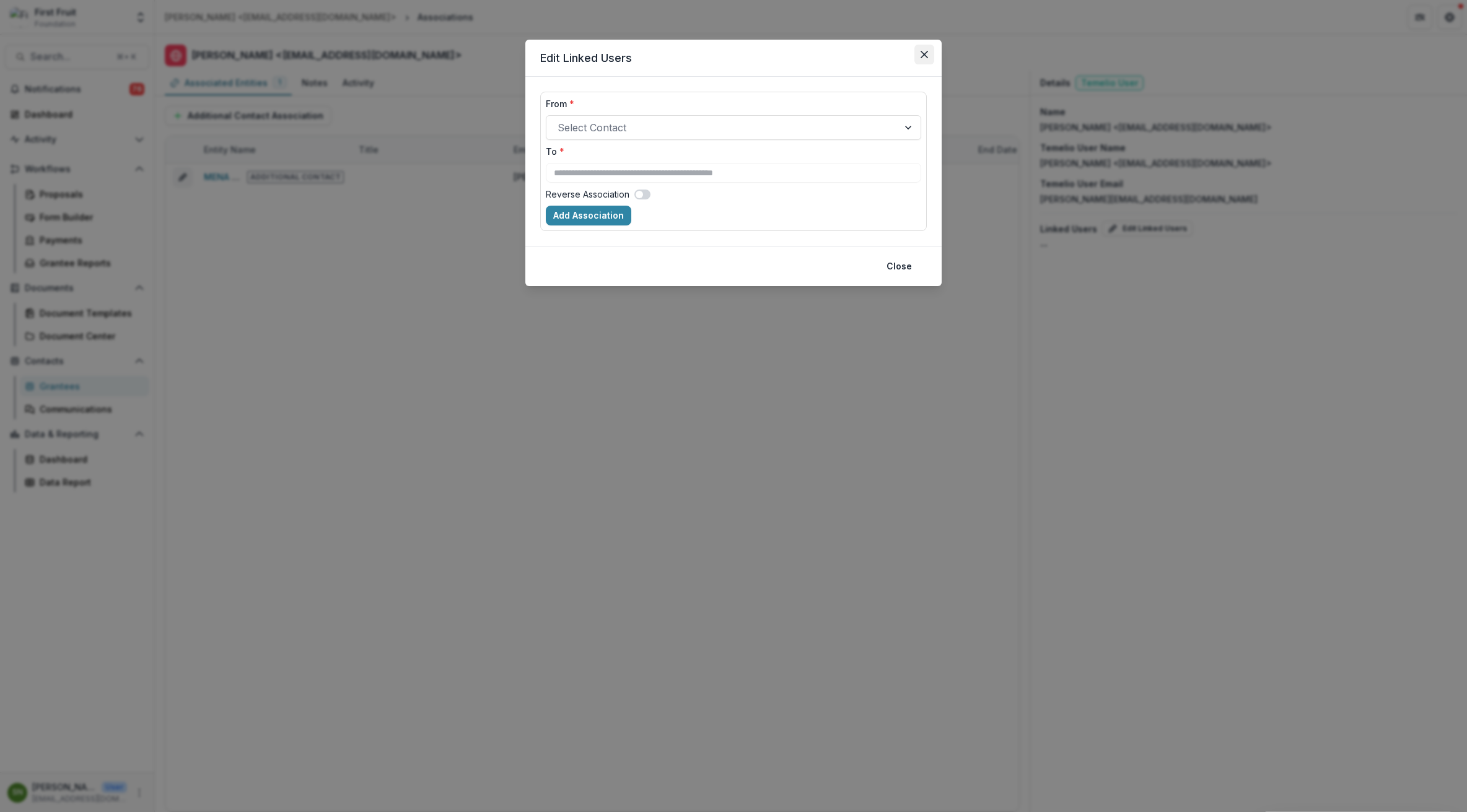
click at [928, 52] on icon "Close" at bounding box center [924, 55] width 7 height 7
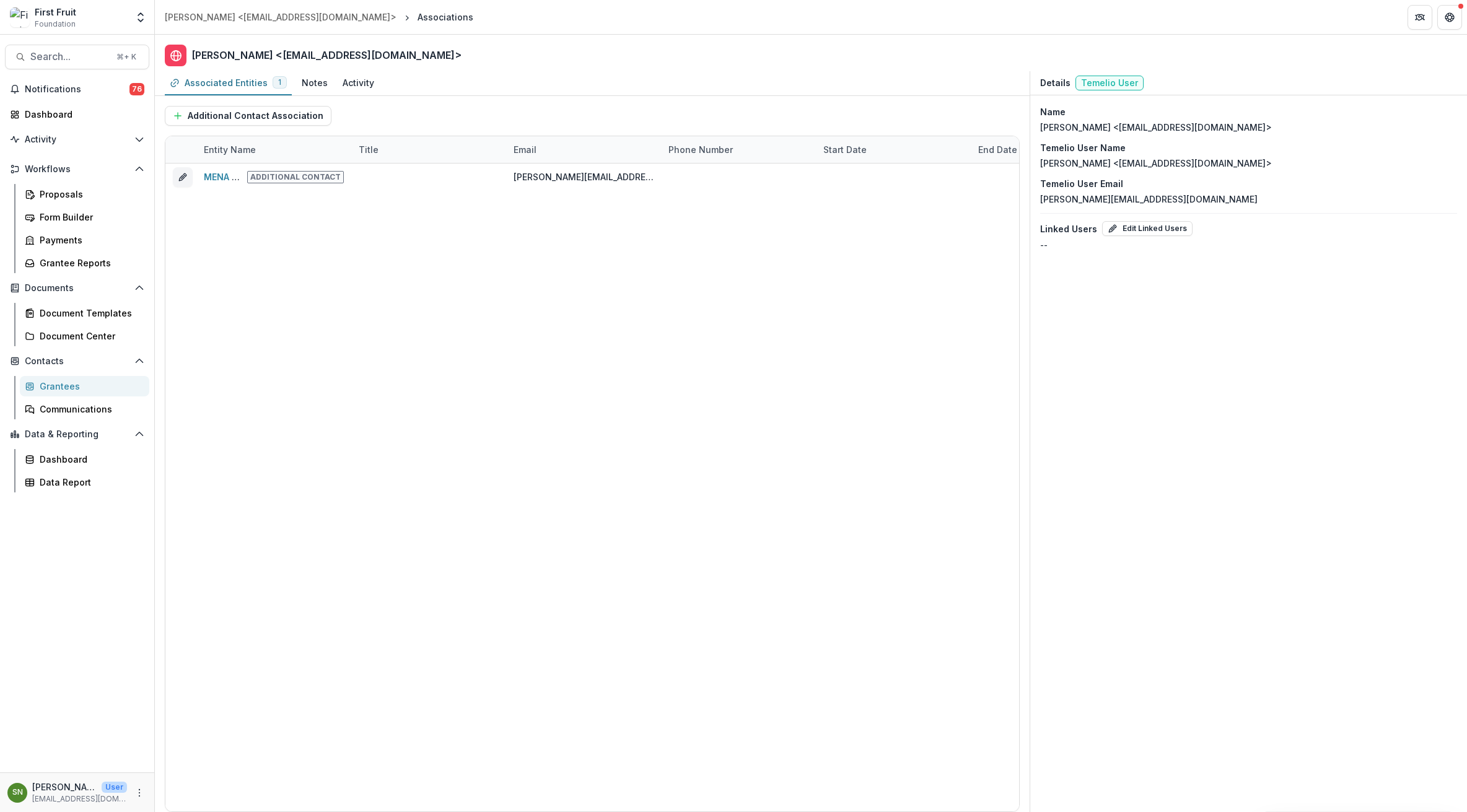
drag, startPoint x: 1134, startPoint y: 128, endPoint x: 1274, endPoint y: 136, distance: 140.2
click at [1274, 136] on div "Name [PERSON_NAME] <[EMAIL_ADDRESS][DOMAIN_NAME]> Temelio User Name [PERSON_NAM…" at bounding box center [1249, 179] width 437 height 166
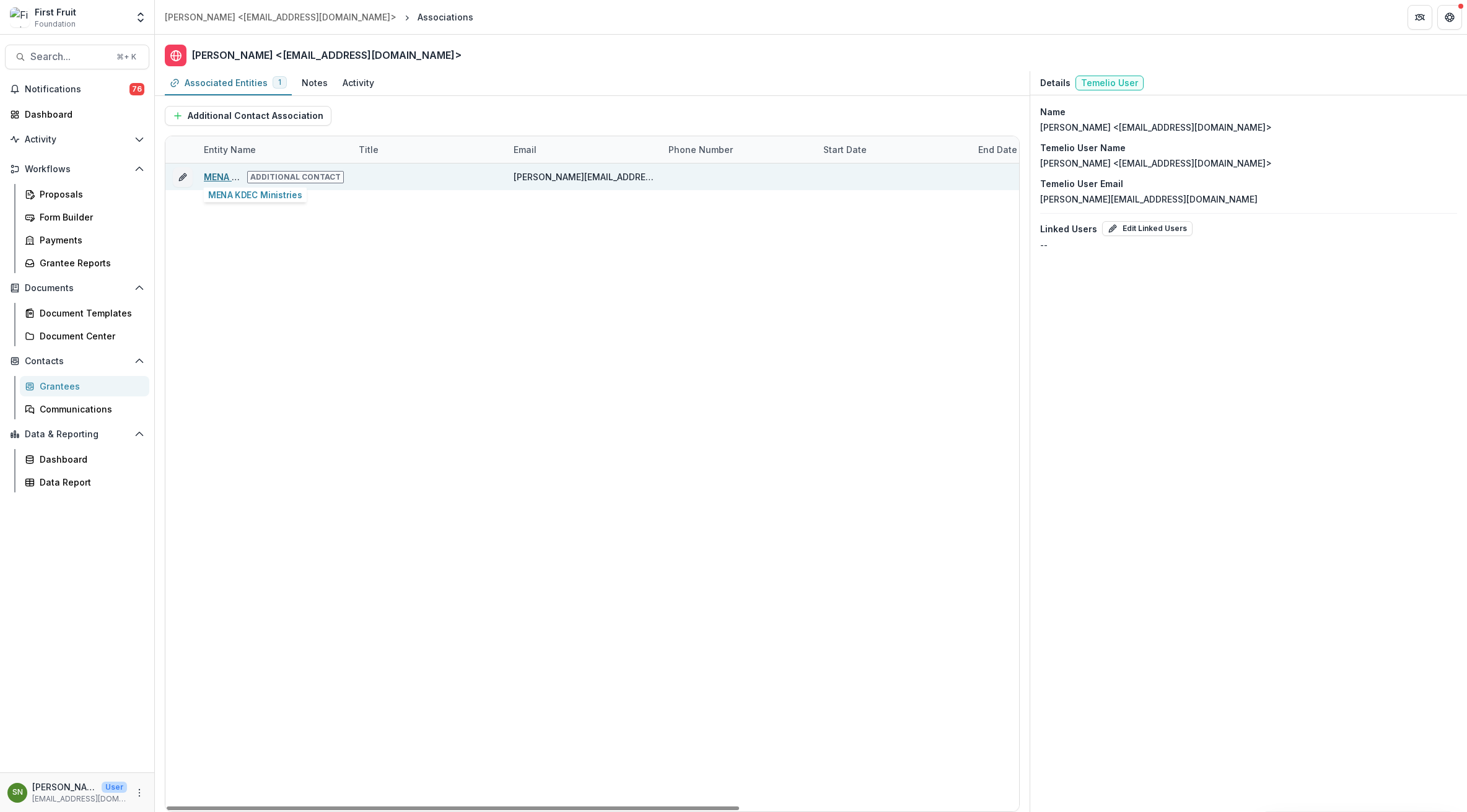
click at [217, 174] on link "MENA KDEC Ministries" at bounding box center [253, 177] width 98 height 11
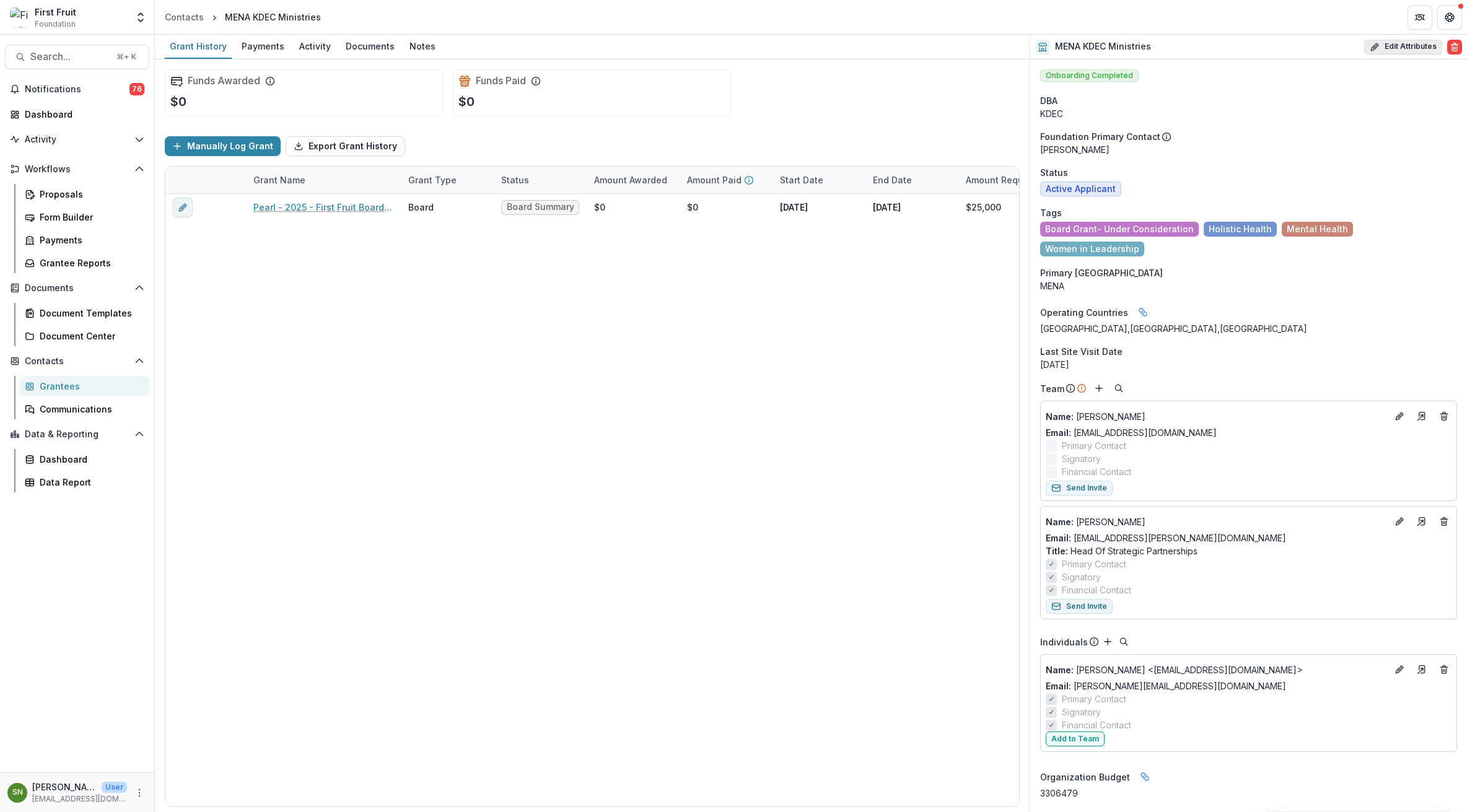
click at [1407, 46] on button "Edit Attributes" at bounding box center [1403, 47] width 78 height 15
select select
select select "**********"
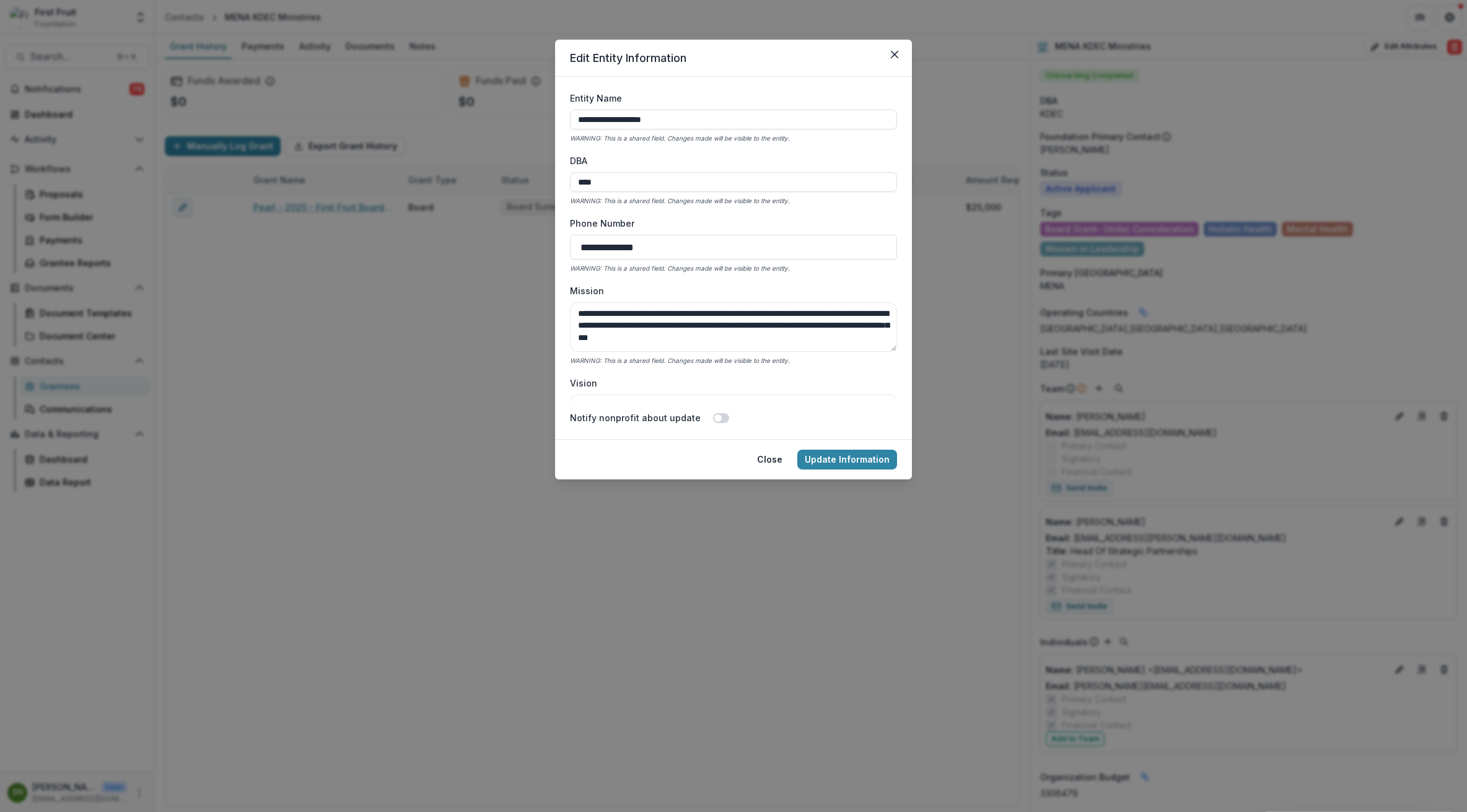
click at [768, 458] on button "Close" at bounding box center [770, 460] width 40 height 20
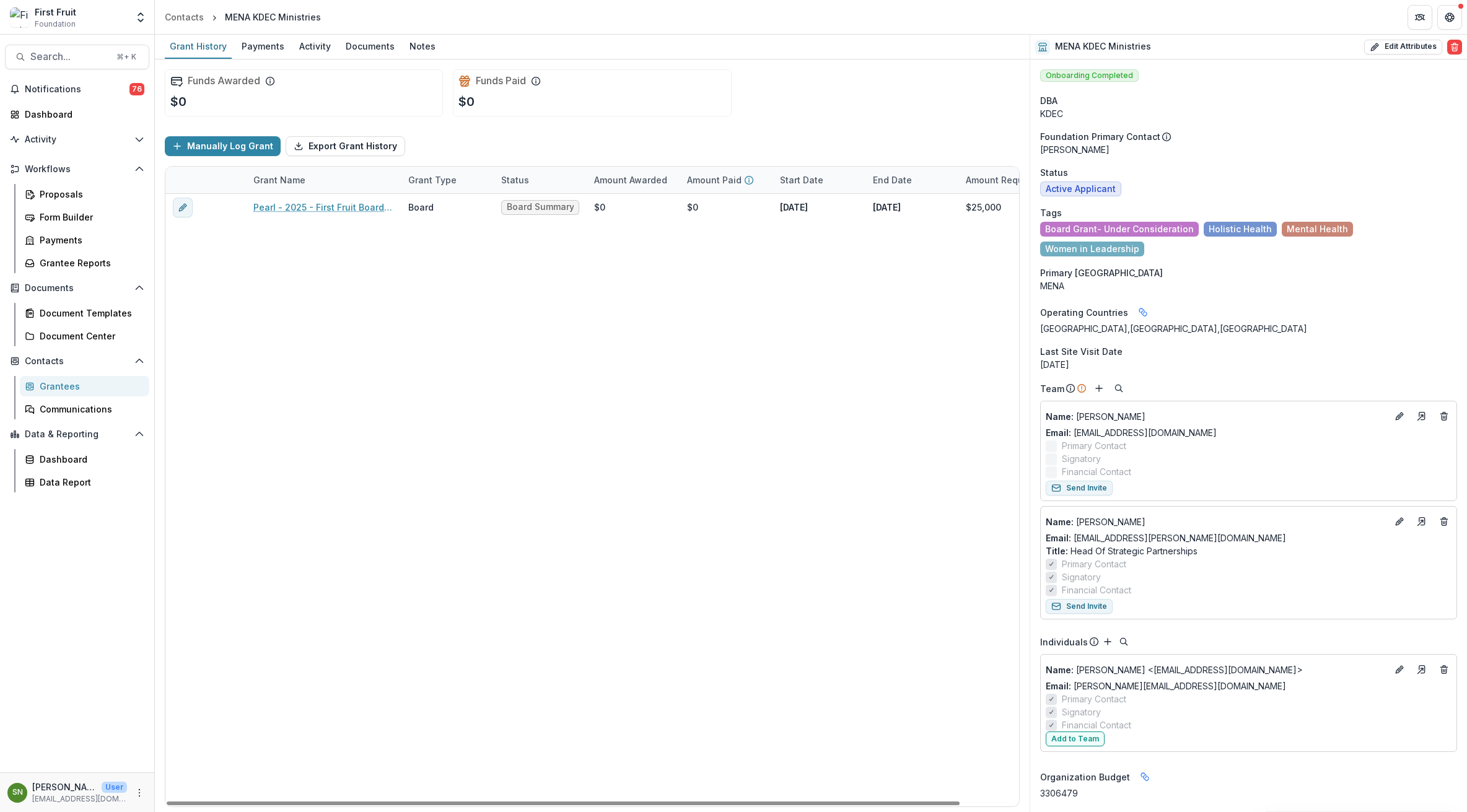
scroll to position [0, 4]
click at [1398, 516] on icon "Edit" at bounding box center [1400, 521] width 10 height 10
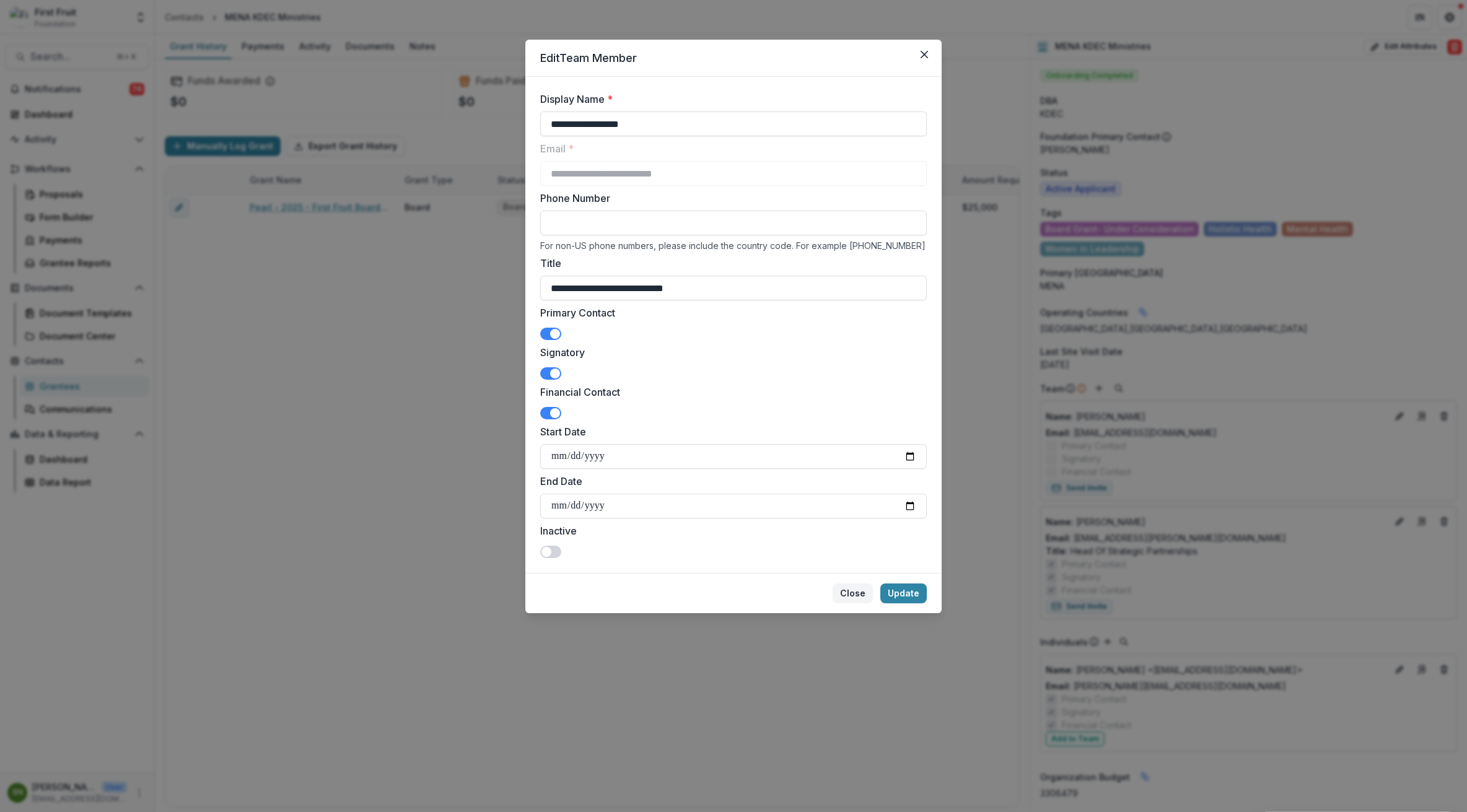
click at [860, 588] on button "Close" at bounding box center [853, 594] width 40 height 20
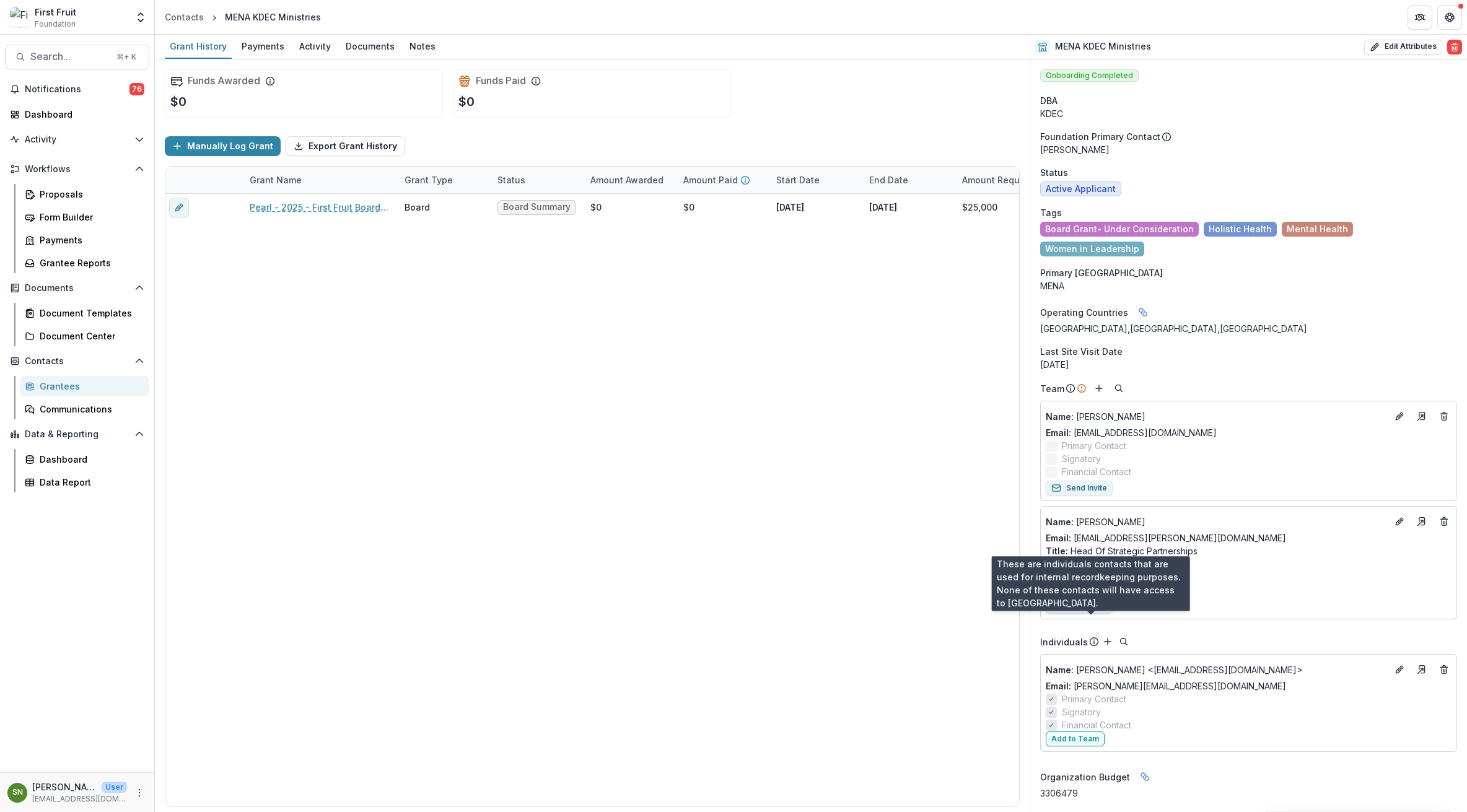
click at [1090, 637] on icon at bounding box center [1095, 642] width 10 height 10
click at [1092, 637] on icon at bounding box center [1095, 642] width 10 height 10
click at [1095, 637] on icon at bounding box center [1095, 642] width 10 height 10
click at [1397, 664] on icon "Edit" at bounding box center [1400, 669] width 10 height 10
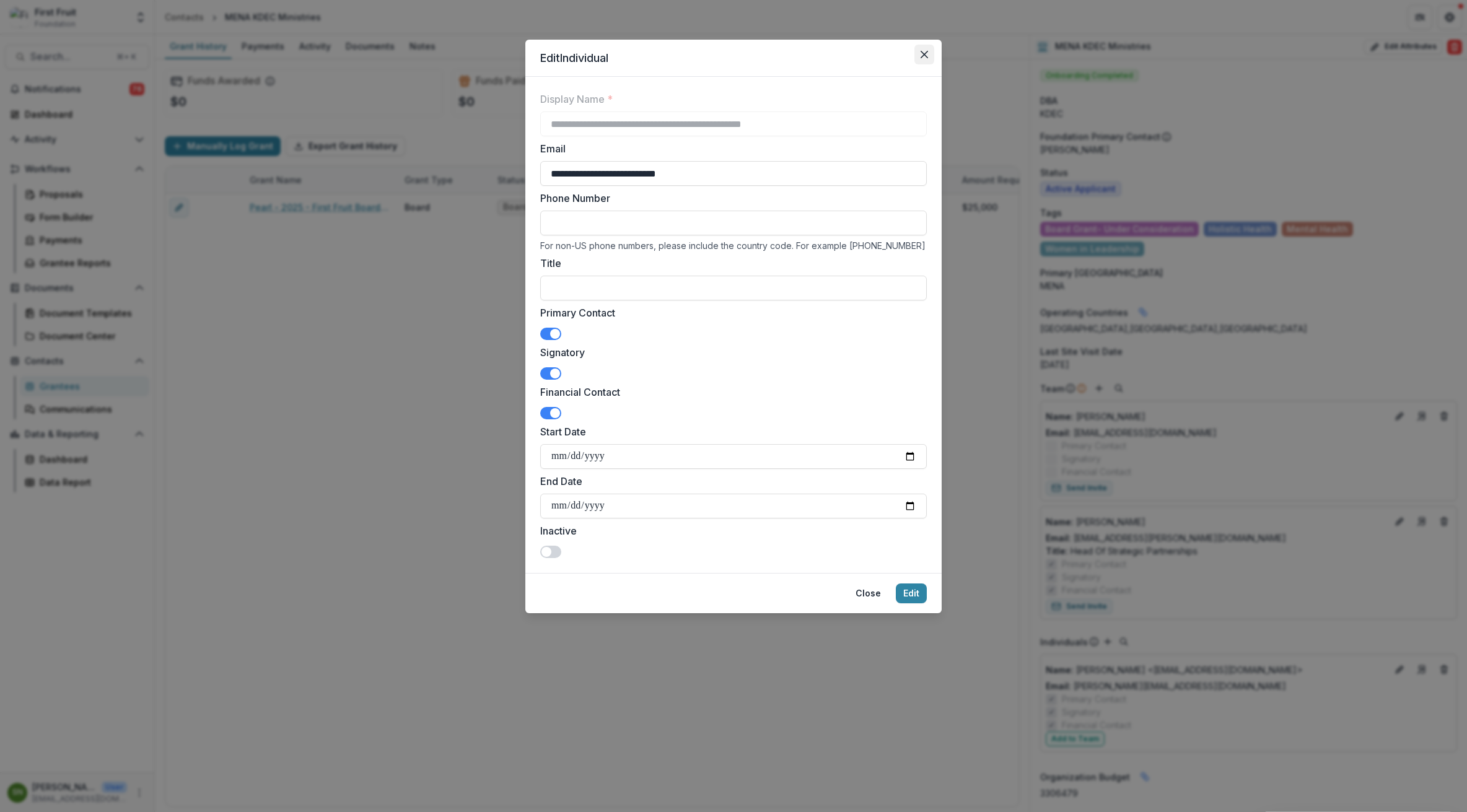
click at [919, 56] on button "Close" at bounding box center [924, 55] width 20 height 20
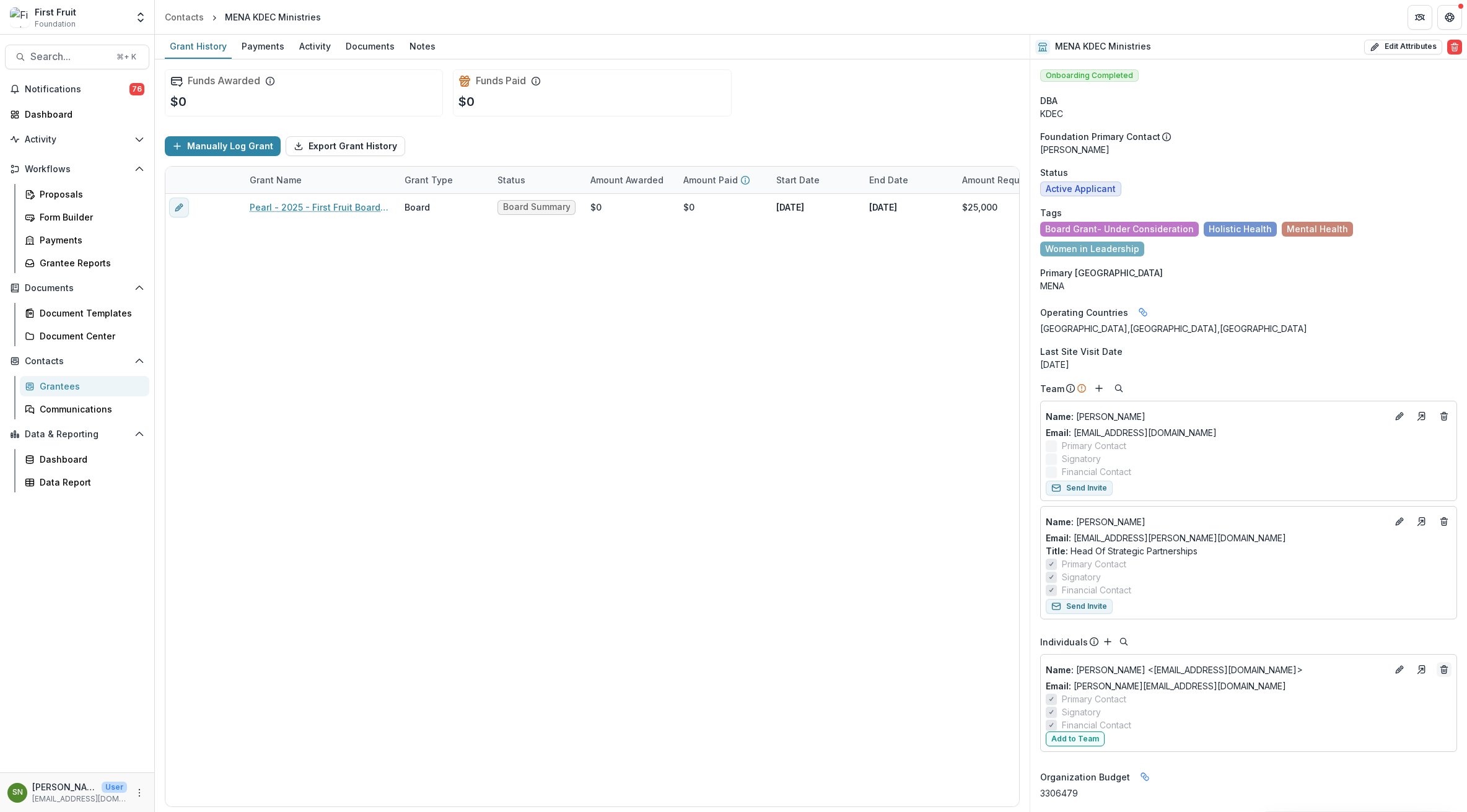
click at [1439, 664] on icon "Deletes" at bounding box center [1444, 669] width 10 height 10
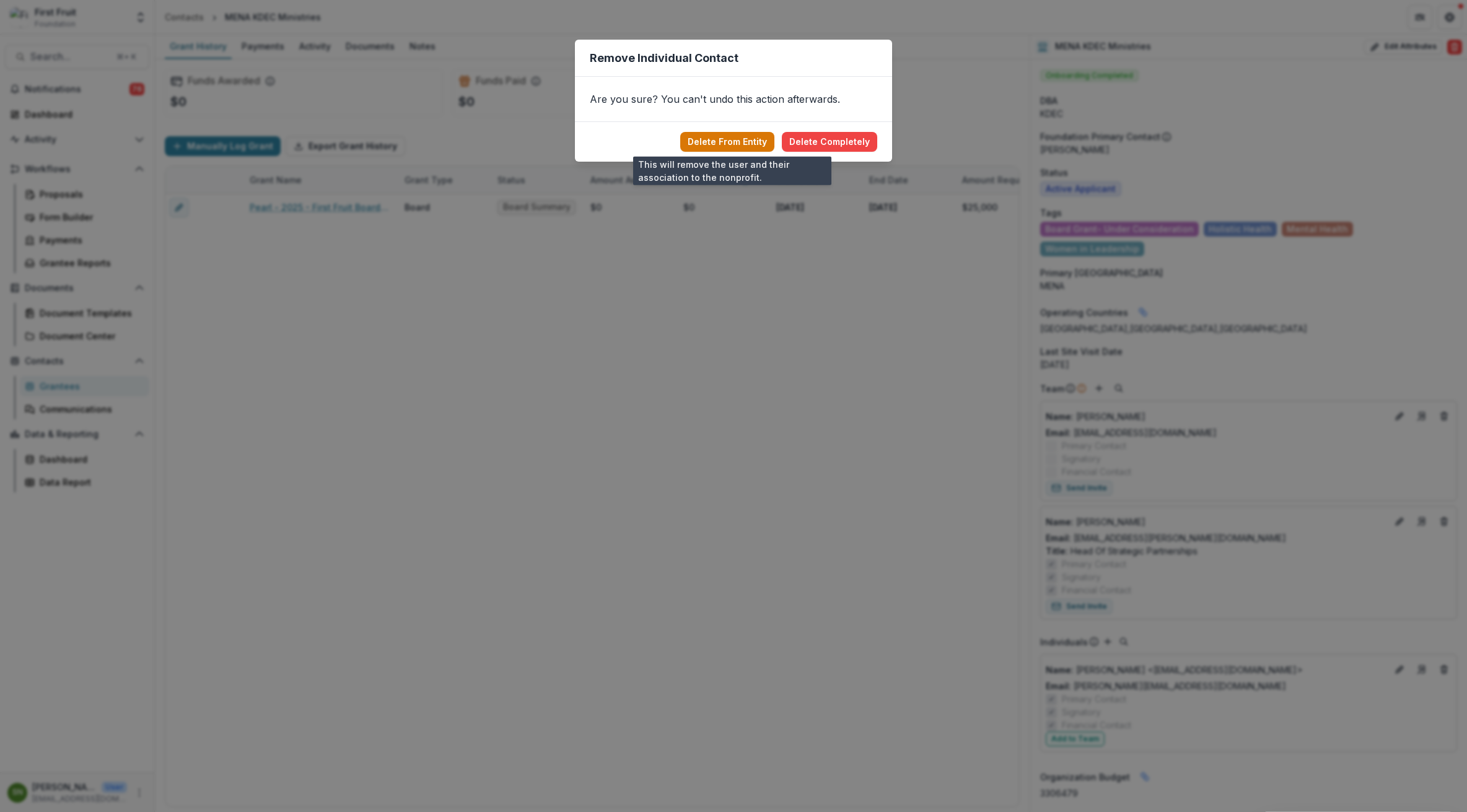
click at [722, 143] on button "Delete From Entity" at bounding box center [727, 142] width 94 height 20
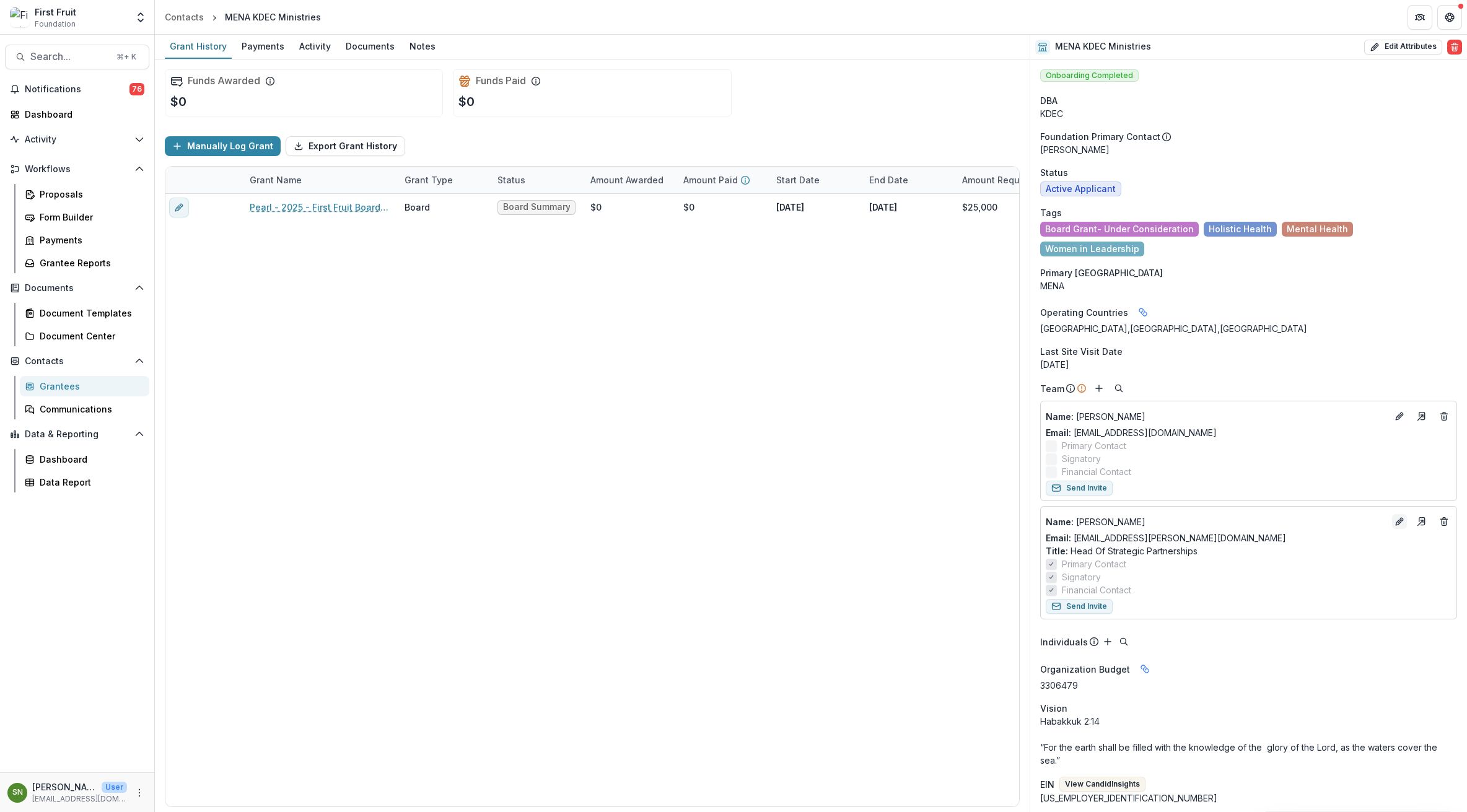
click at [1397, 516] on icon "Edit" at bounding box center [1400, 521] width 10 height 10
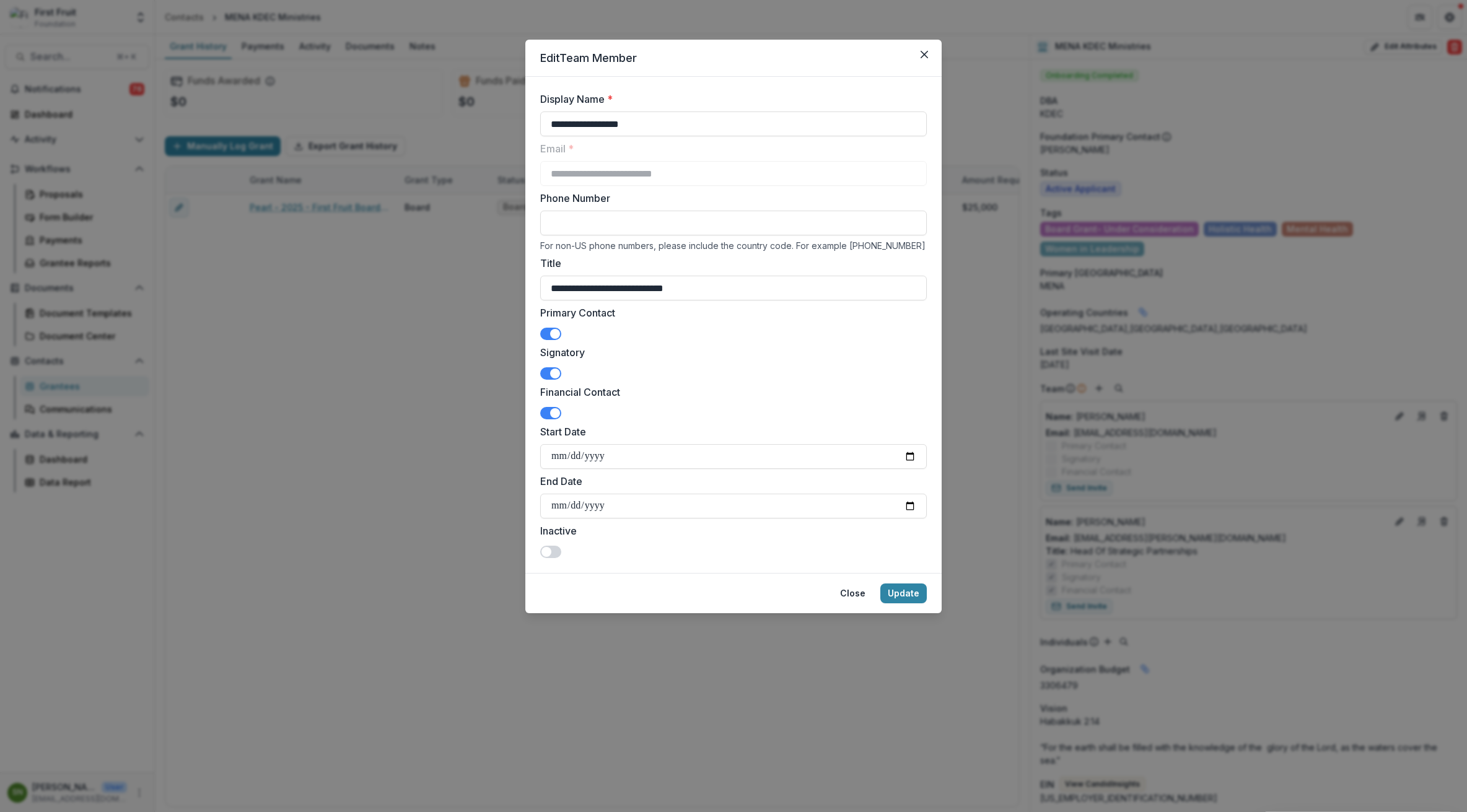
drag, startPoint x: 660, startPoint y: 122, endPoint x: 528, endPoint y: 116, distance: 132.1
click at [528, 116] on form "**********" at bounding box center [734, 325] width 416 height 496
click at [923, 53] on icon "Close" at bounding box center [924, 55] width 7 height 7
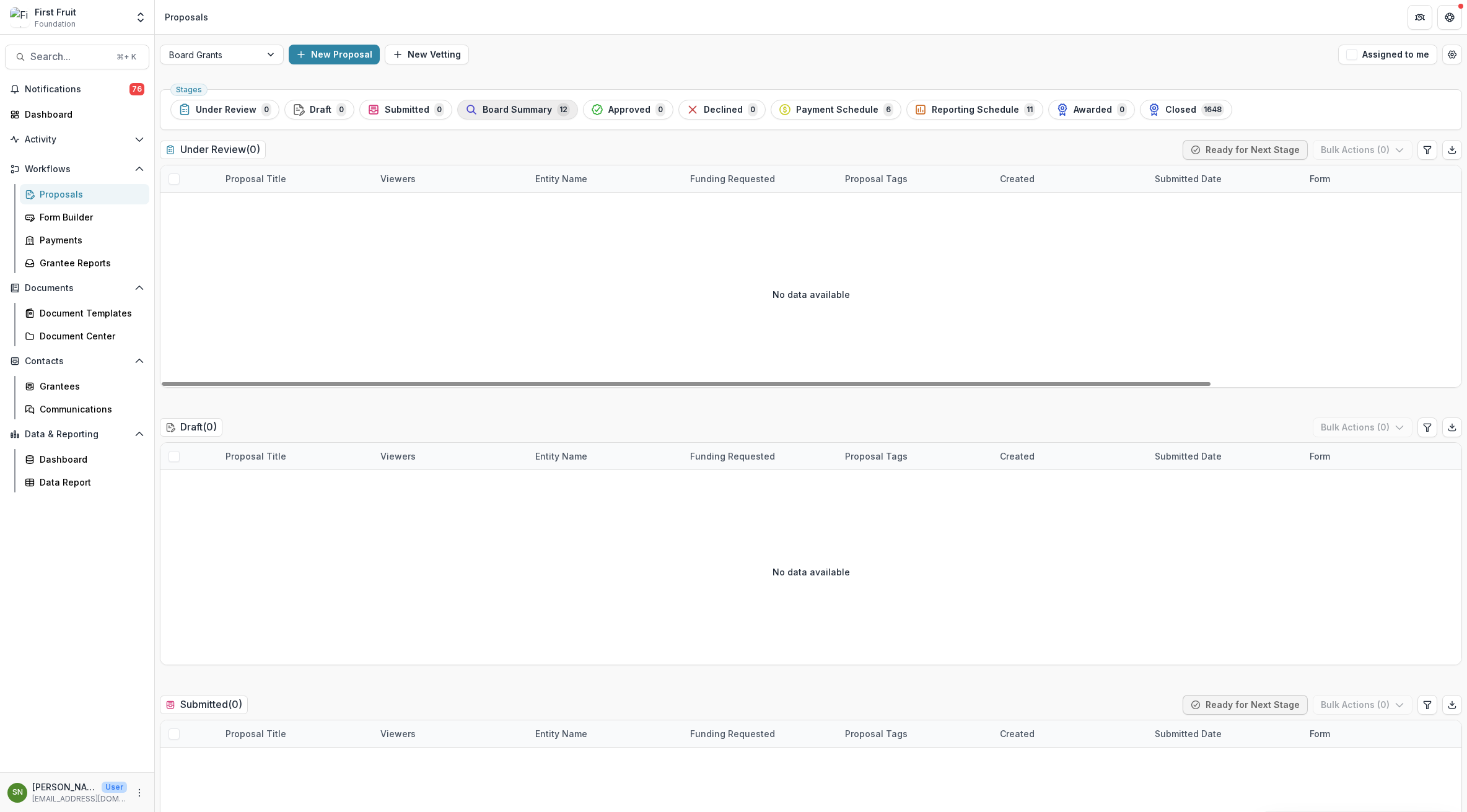
click at [488, 106] on span "Board Summary" at bounding box center [517, 110] width 70 height 11
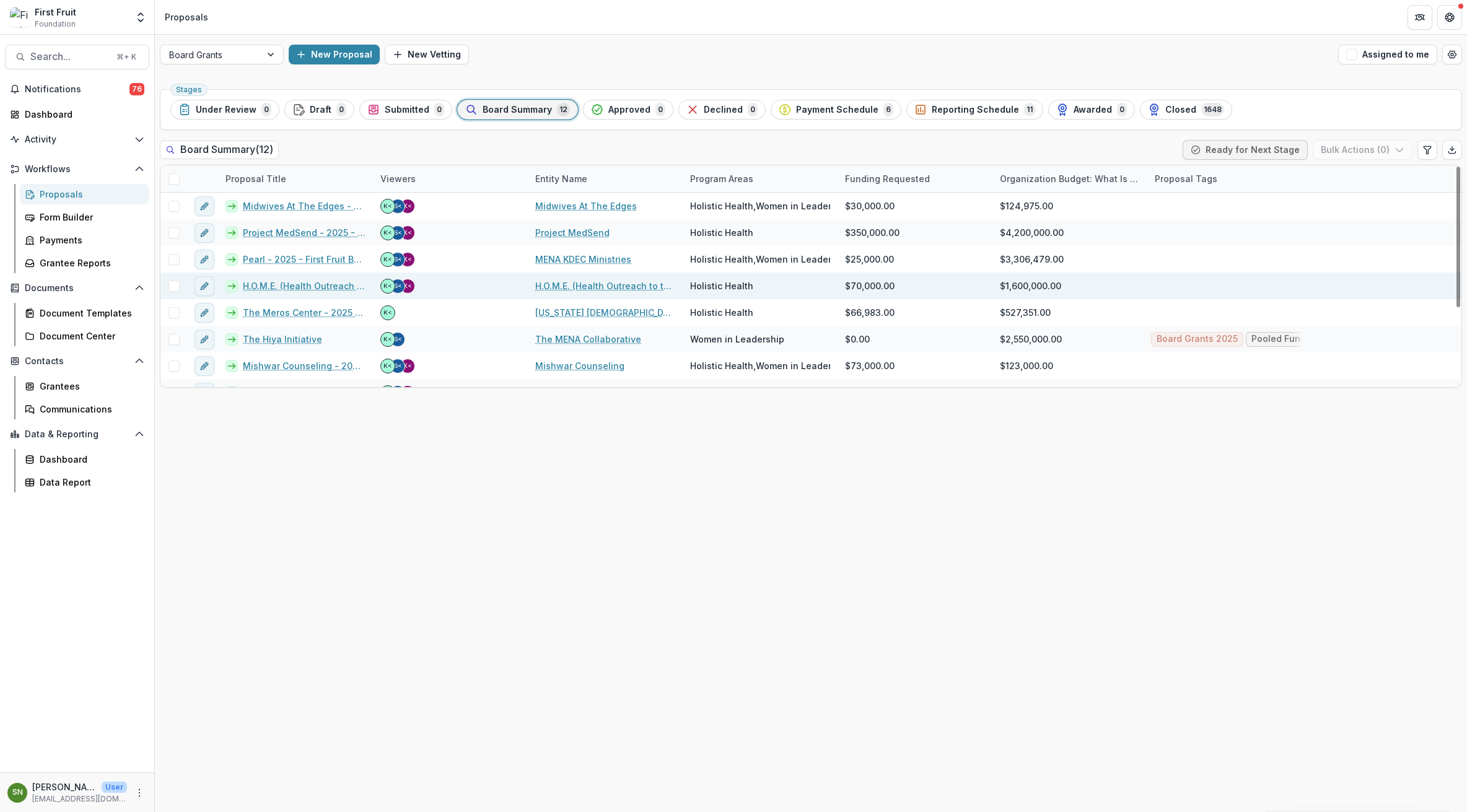
scroll to position [124, 0]
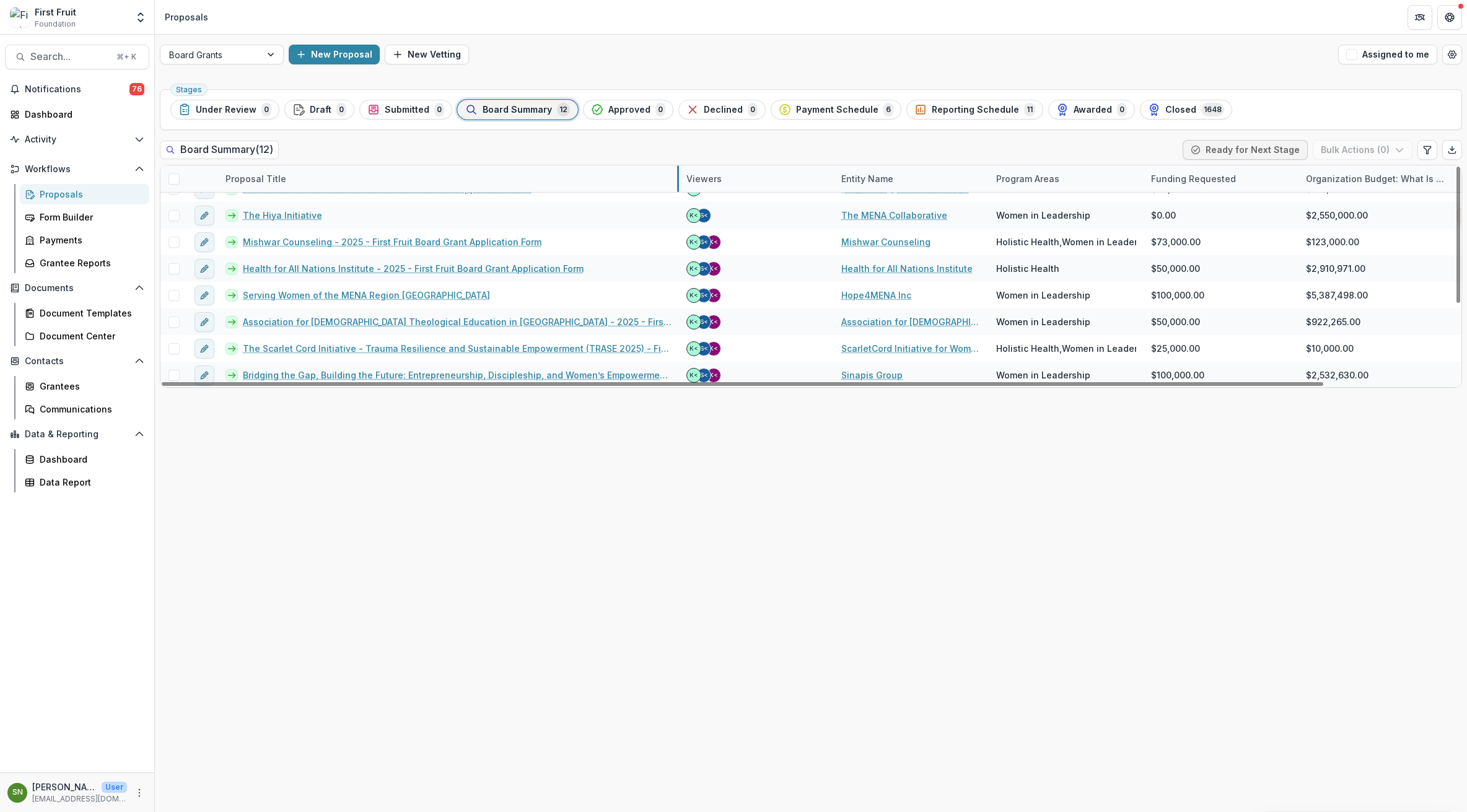
drag, startPoint x: 372, startPoint y: 177, endPoint x: 678, endPoint y: 173, distance: 306.0
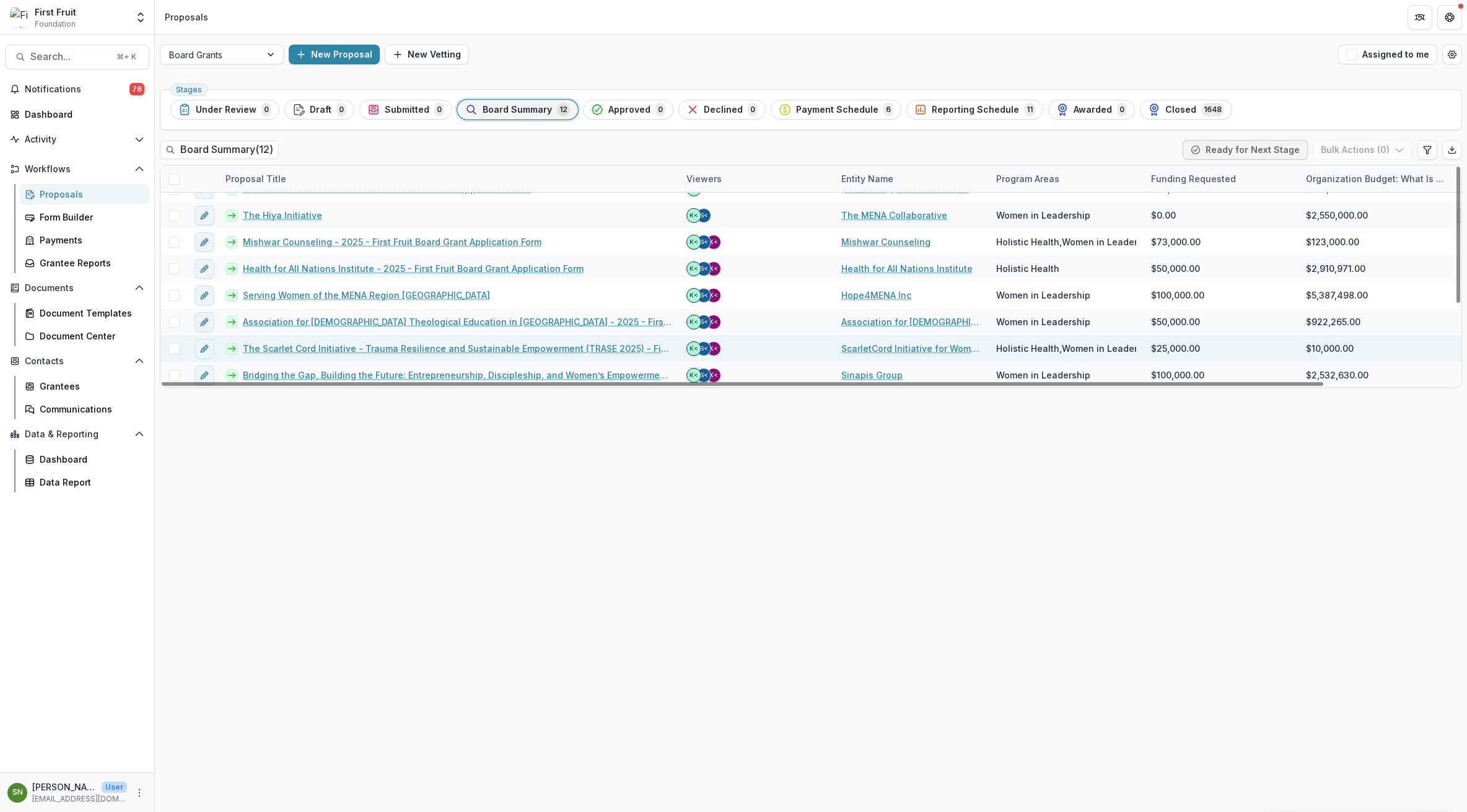
click at [900, 344] on link "ScarletCord Initiative for Women and Youths" at bounding box center [911, 348] width 140 height 13
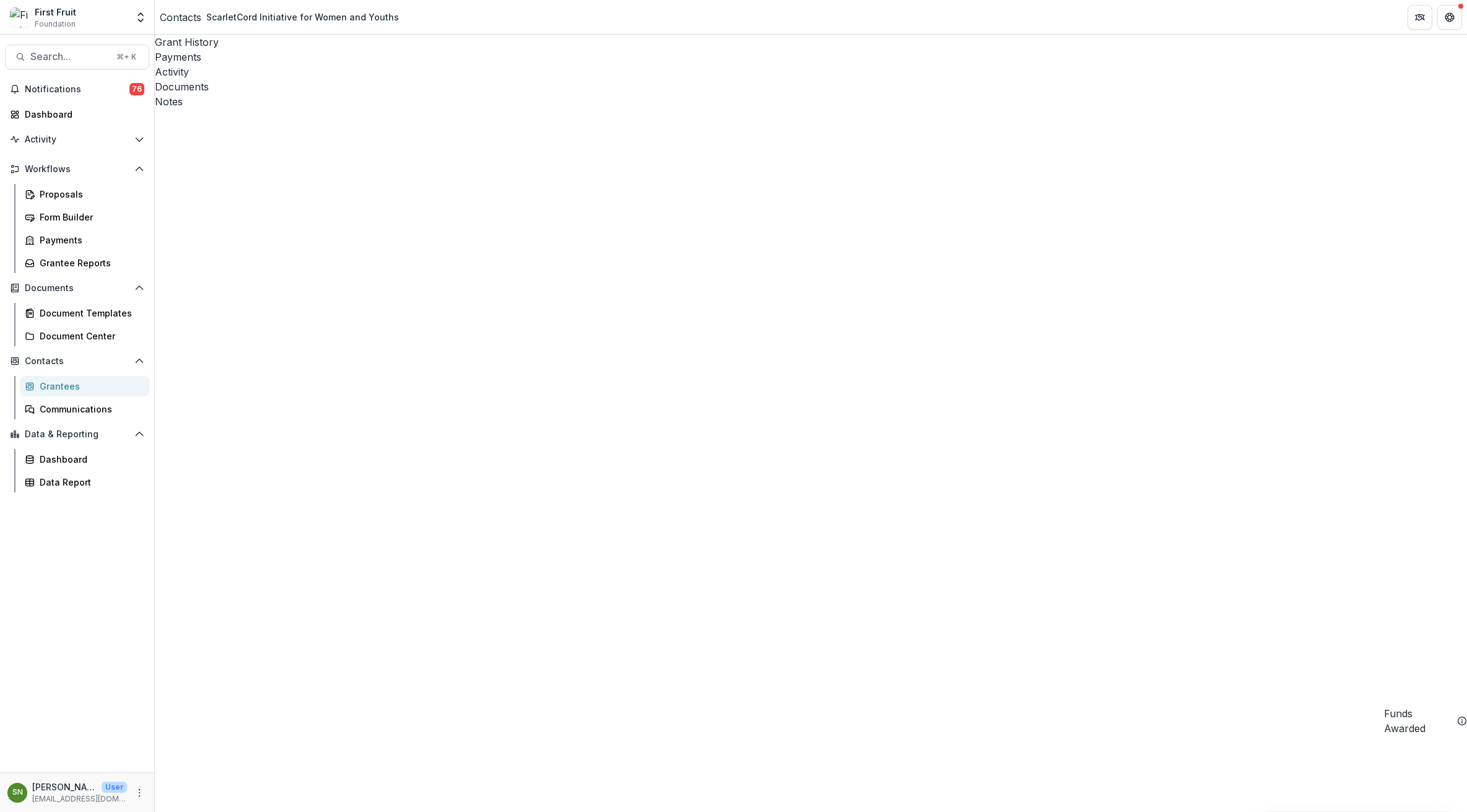
drag, startPoint x: 626, startPoint y: 127, endPoint x: 531, endPoint y: 117, distance: 95.5
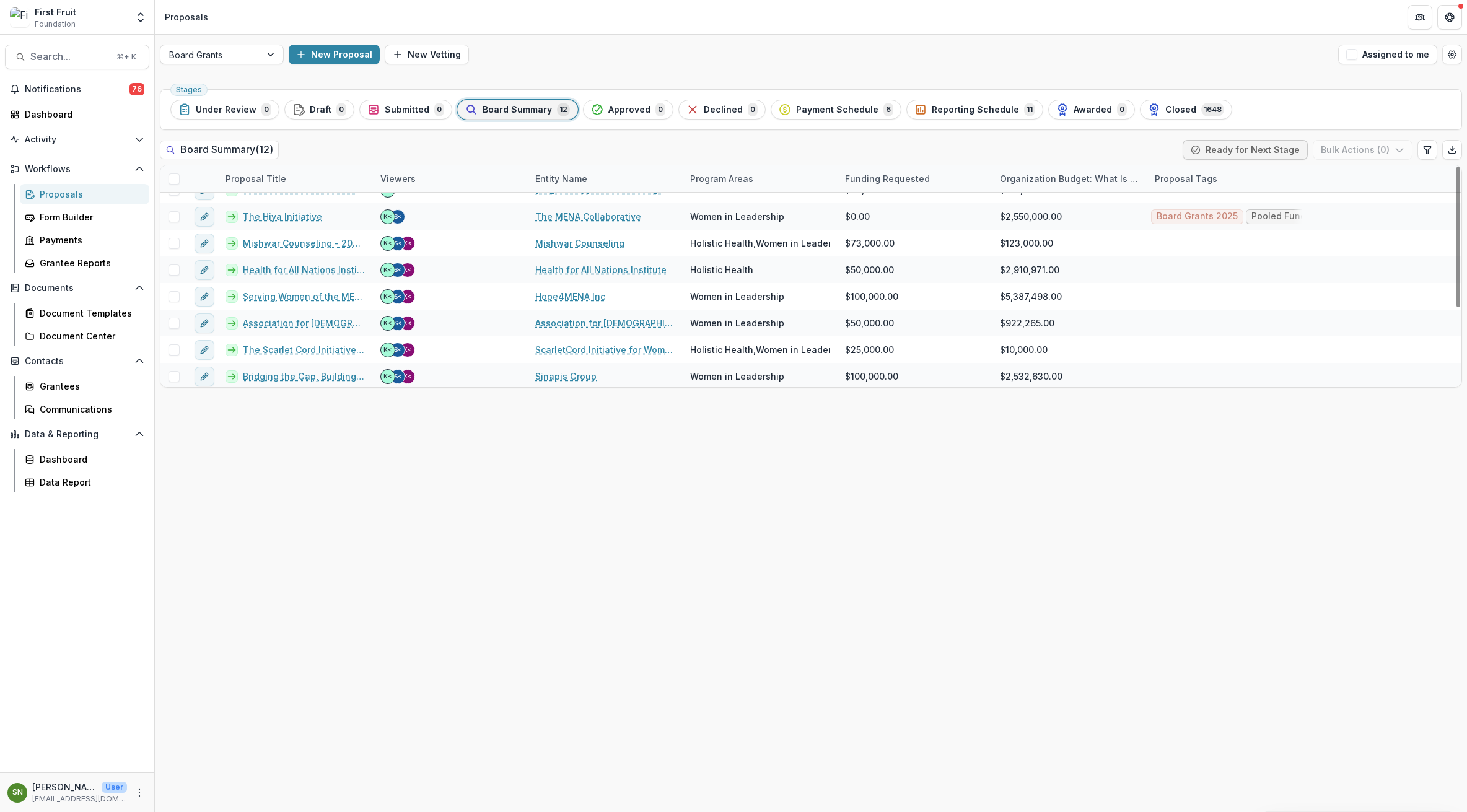
scroll to position [124, 0]
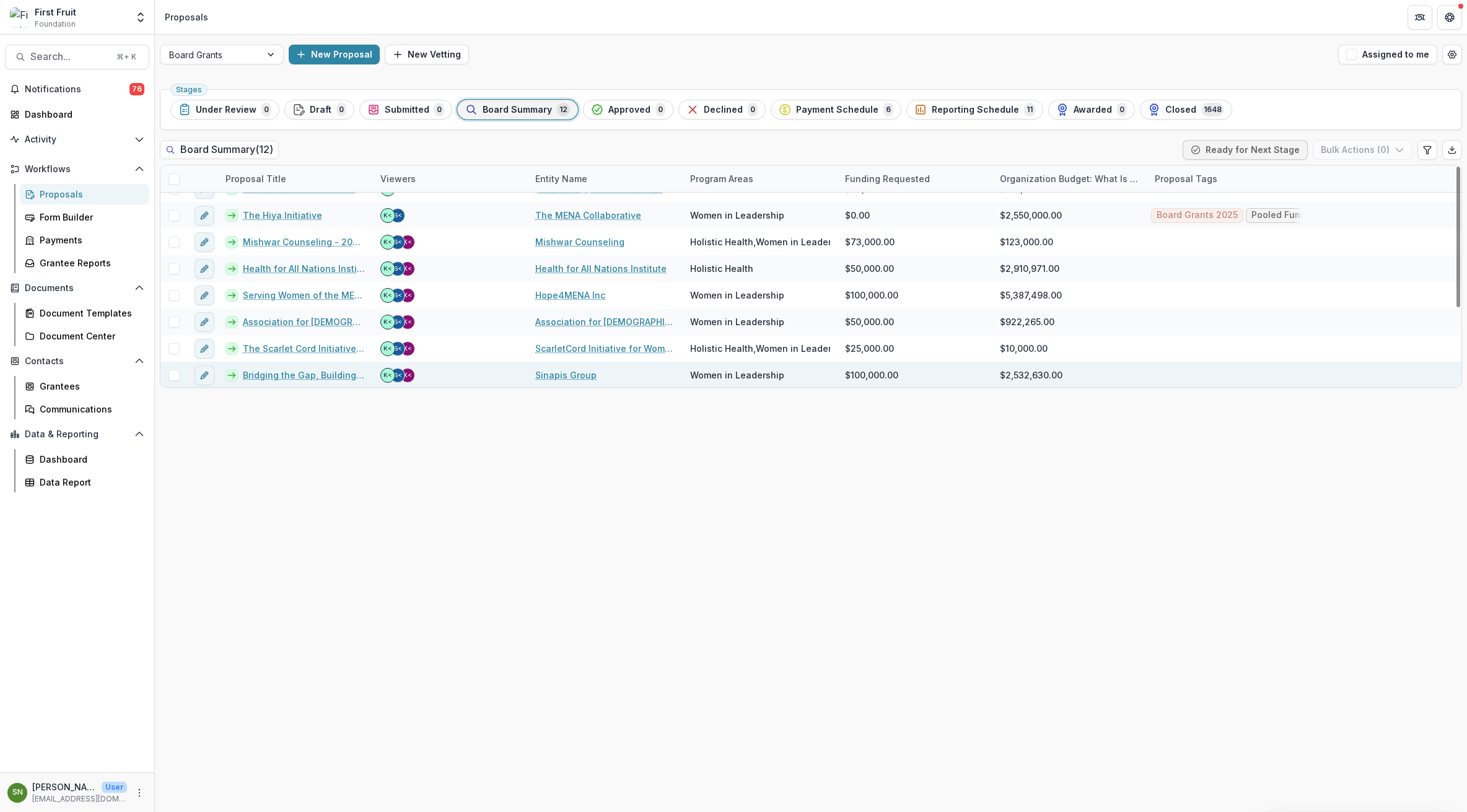
click at [575, 373] on link "Sinapis Group" at bounding box center [566, 375] width 61 height 13
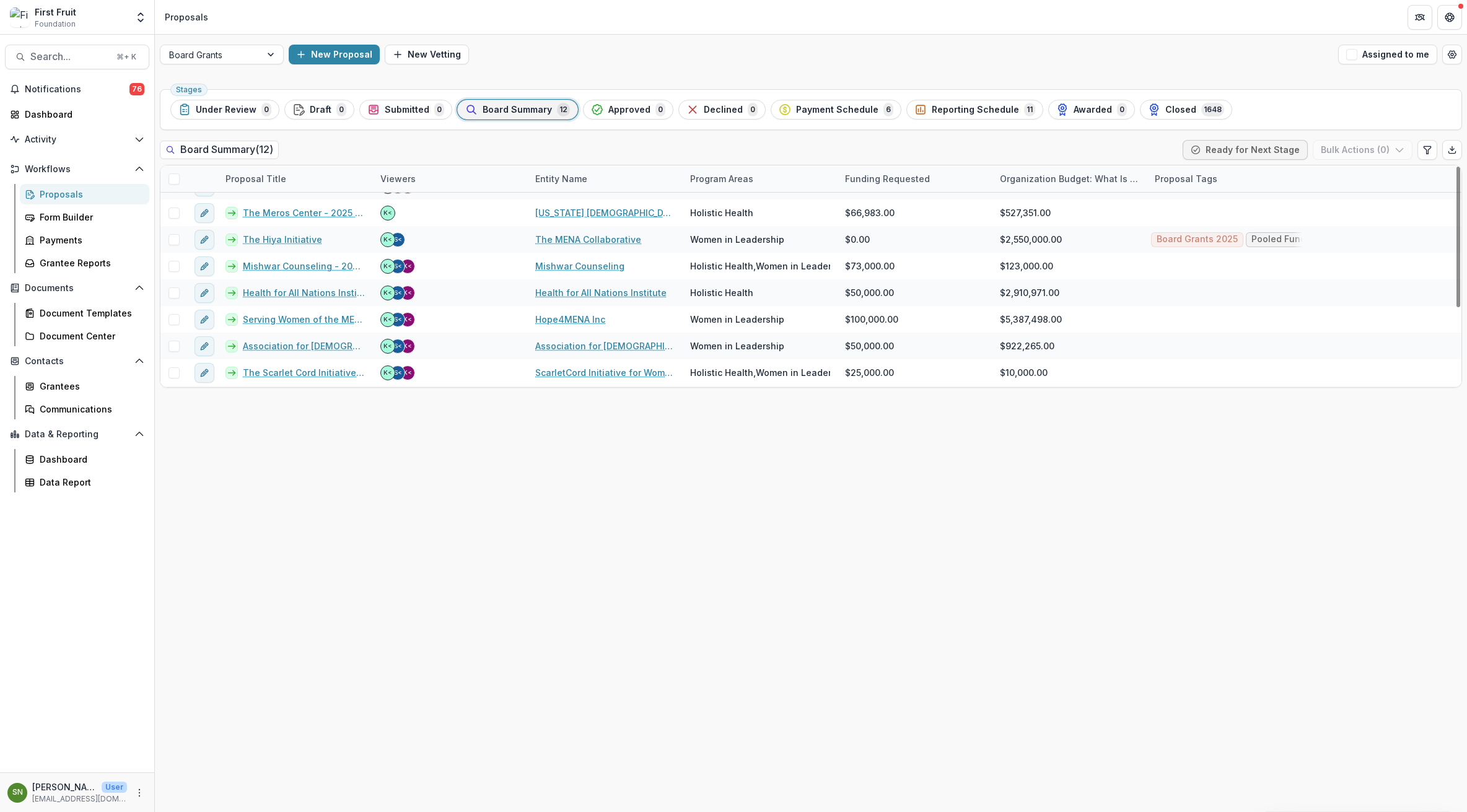
scroll to position [124, 0]
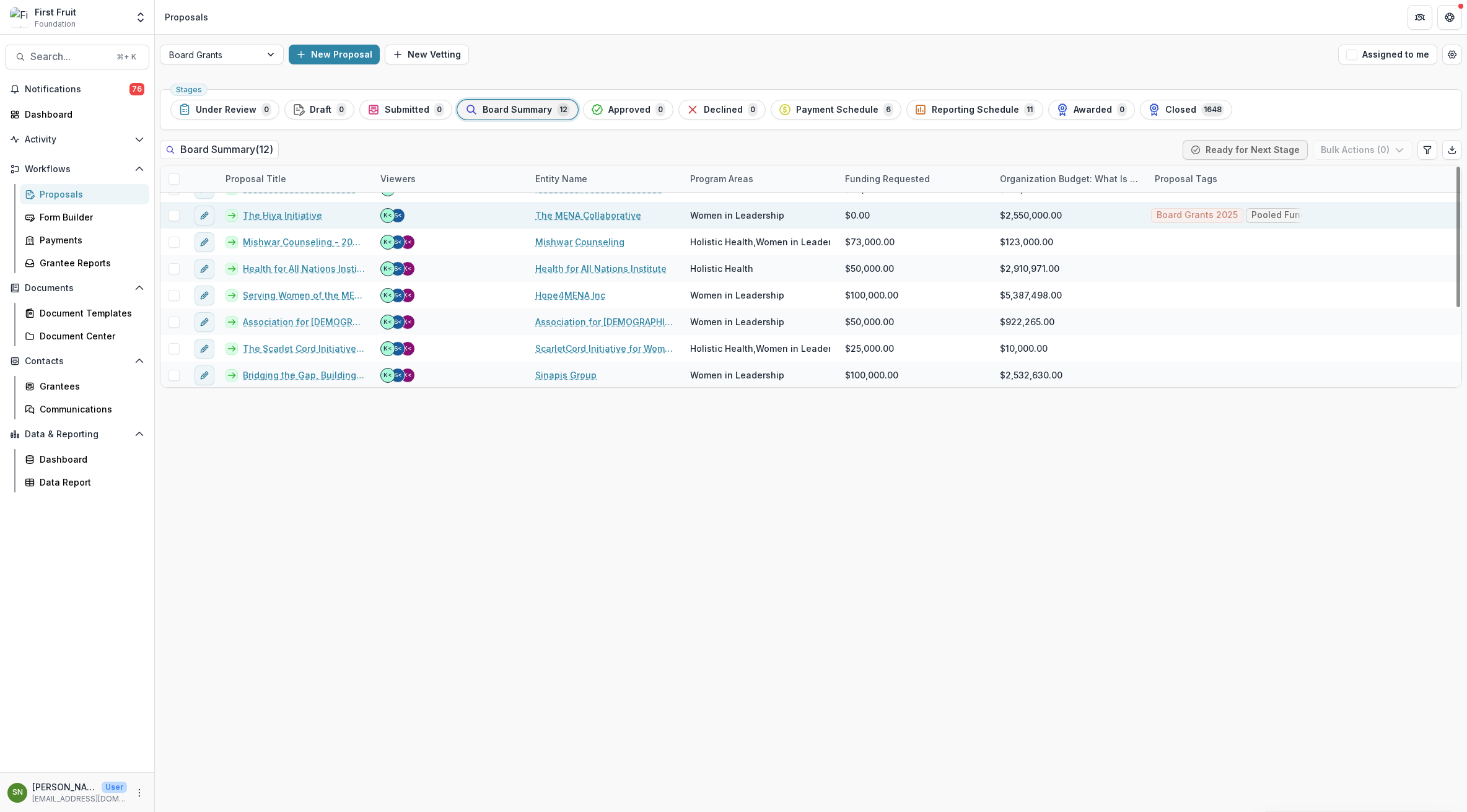
click at [568, 214] on link "The MENA Collaborative" at bounding box center [588, 215] width 106 height 13
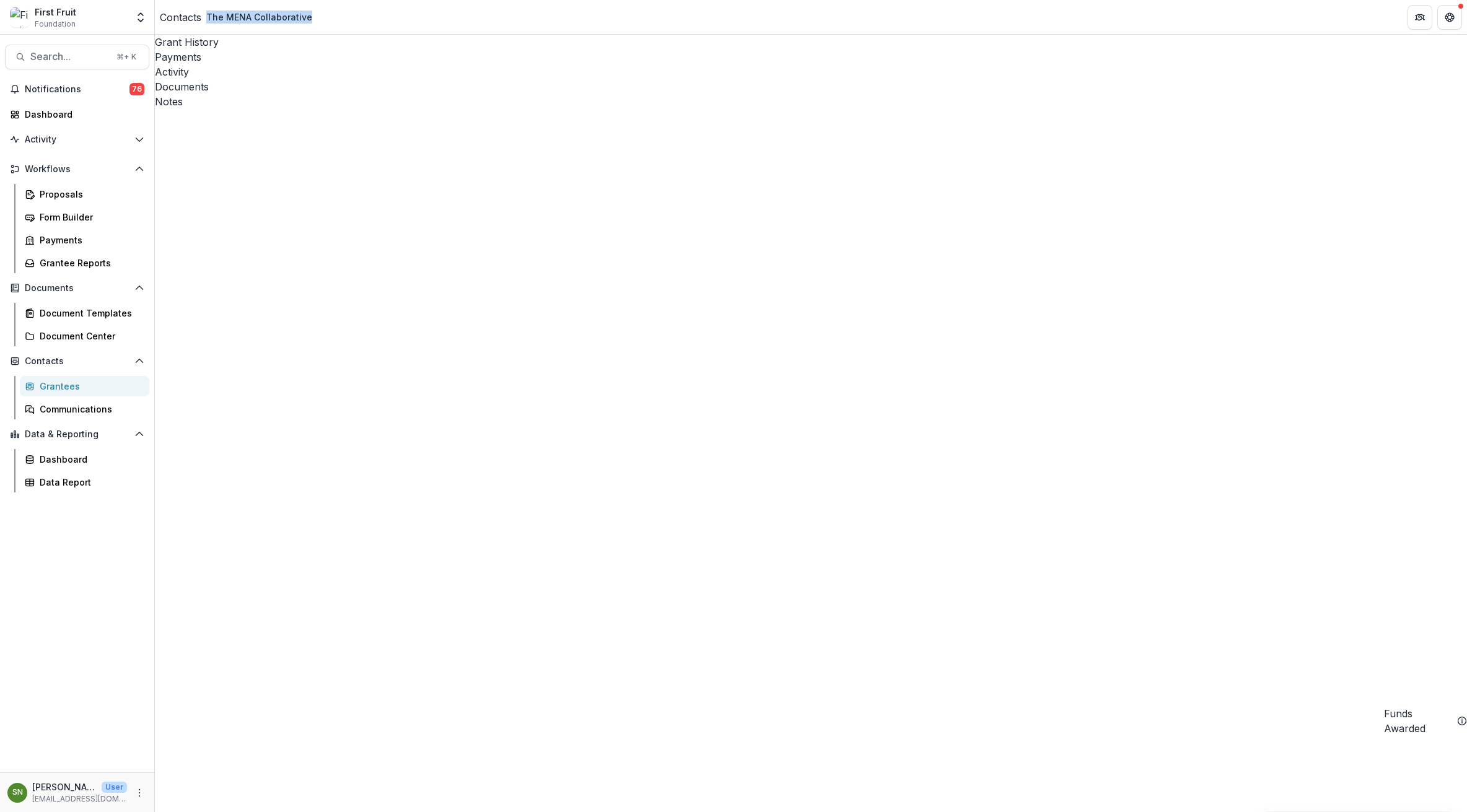
drag, startPoint x: 330, startPoint y: 20, endPoint x: 224, endPoint y: 18, distance: 106.0
click at [224, 18] on header "Contacts The MENA Collaborative" at bounding box center [811, 17] width 1312 height 34
copy div "The MENA Collaborative"
click at [52, 57] on span "Search..." at bounding box center [70, 57] width 79 height 12
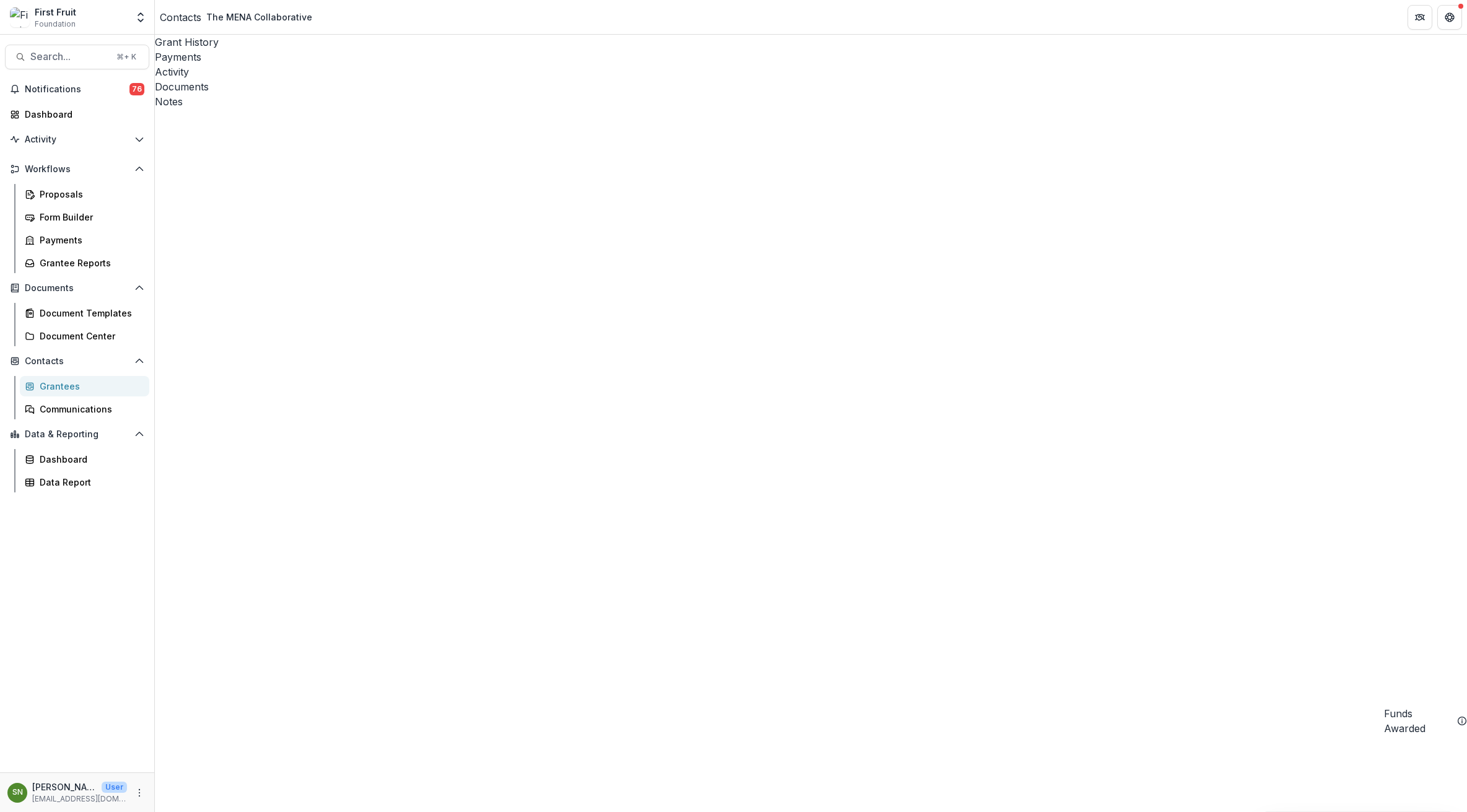
type input "*********"
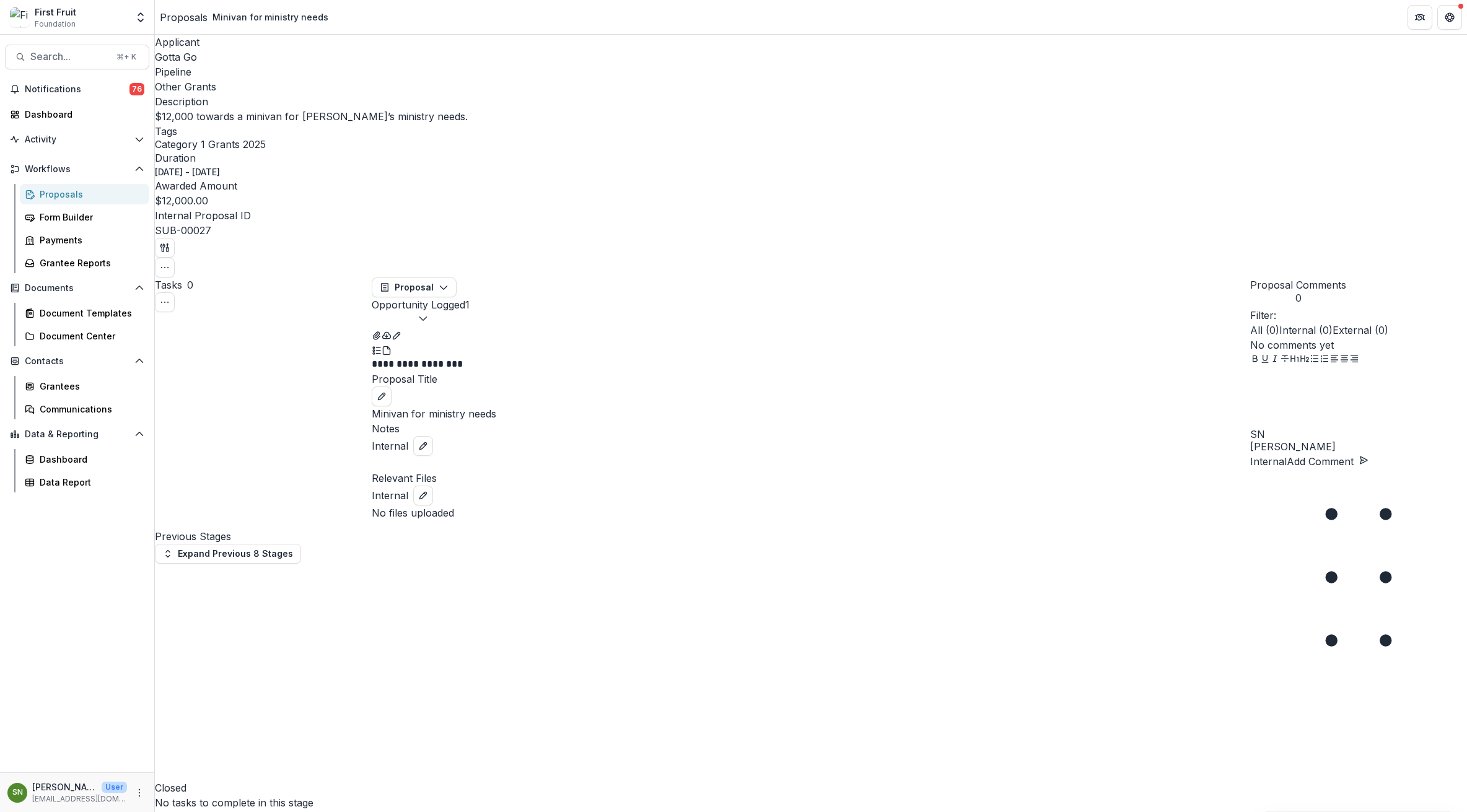
click at [1302, 429] on div at bounding box center [1359, 398] width 217 height 62
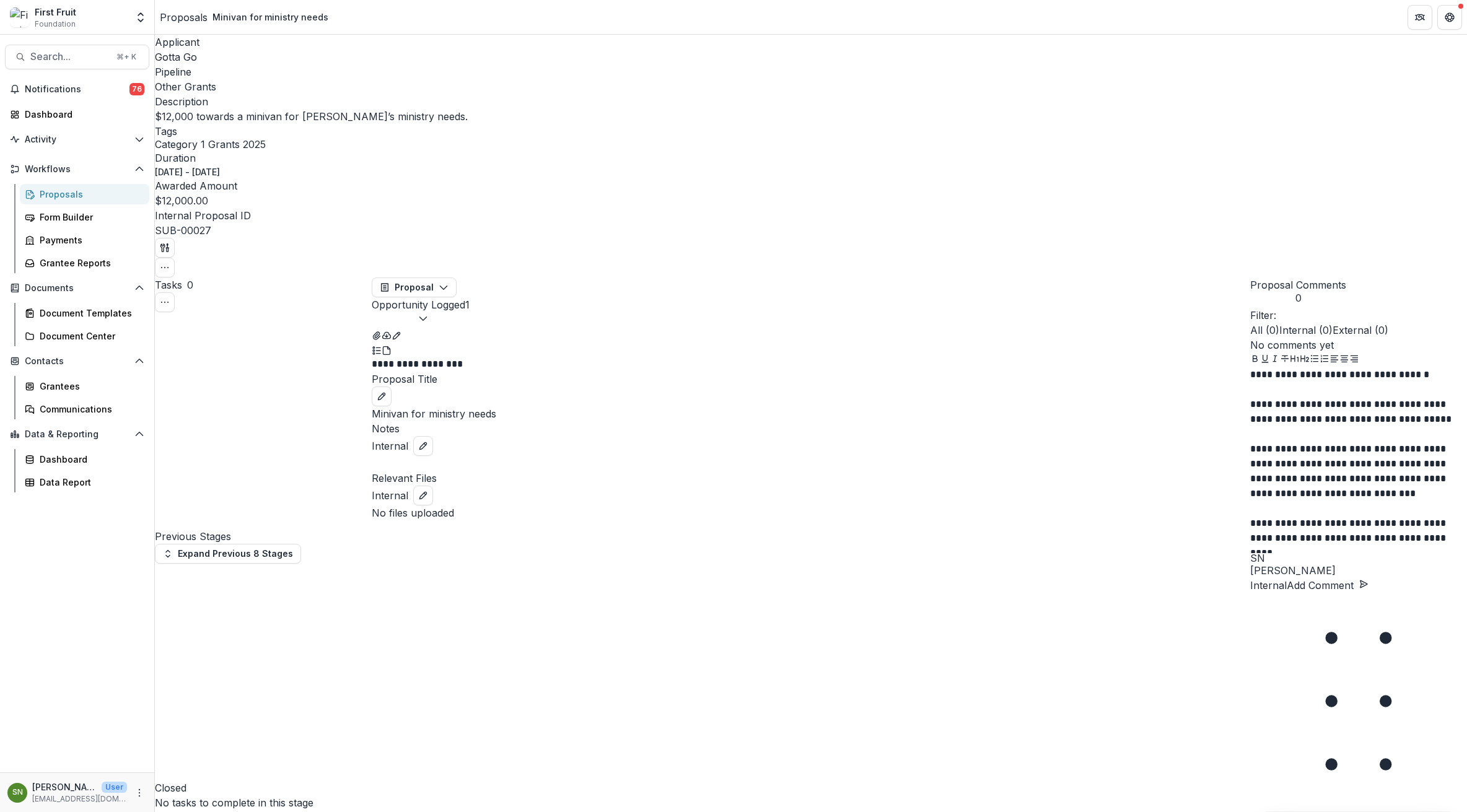
scroll to position [18, 0]
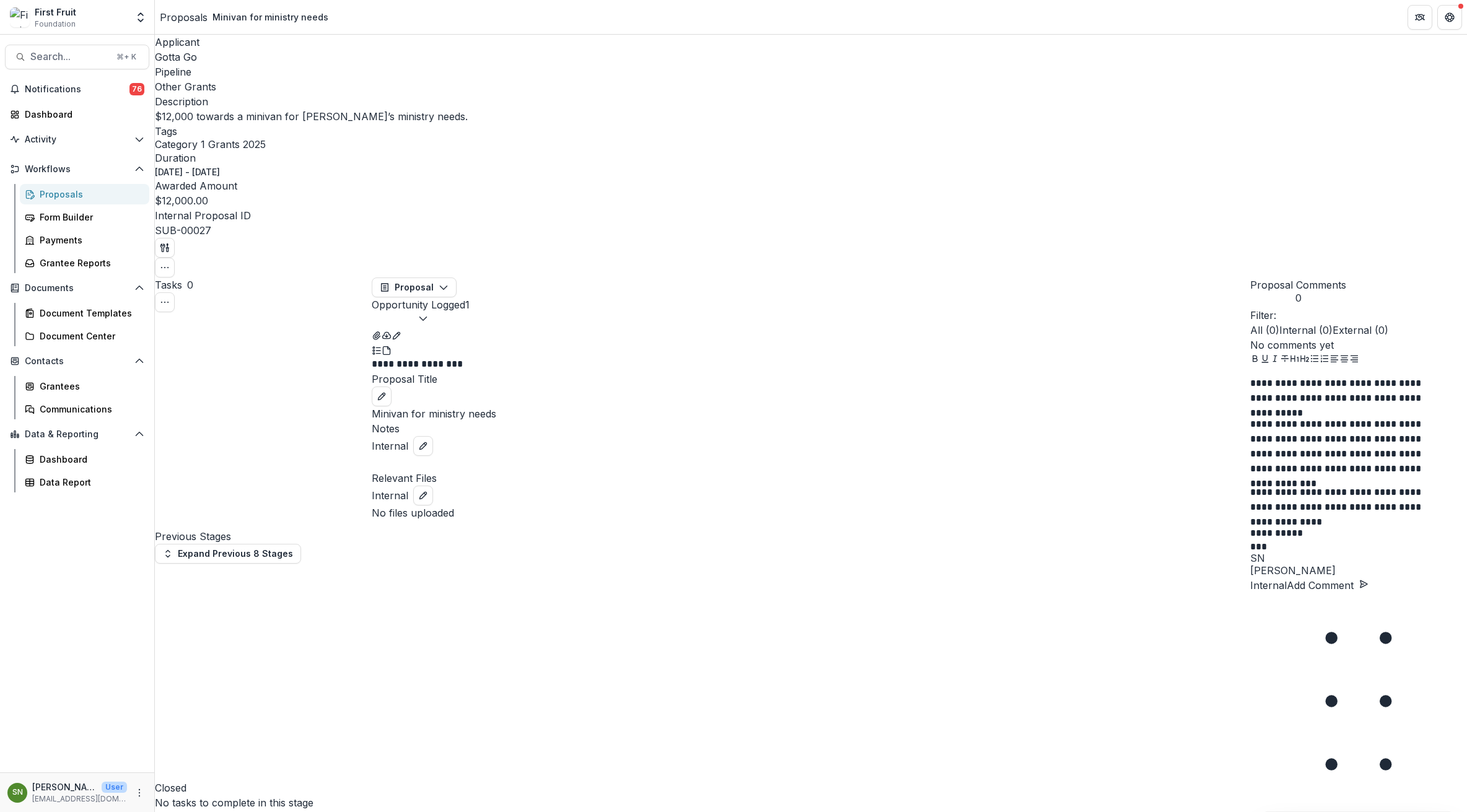
click at [1369, 593] on button "Add Comment" at bounding box center [1327, 585] width 82 height 15
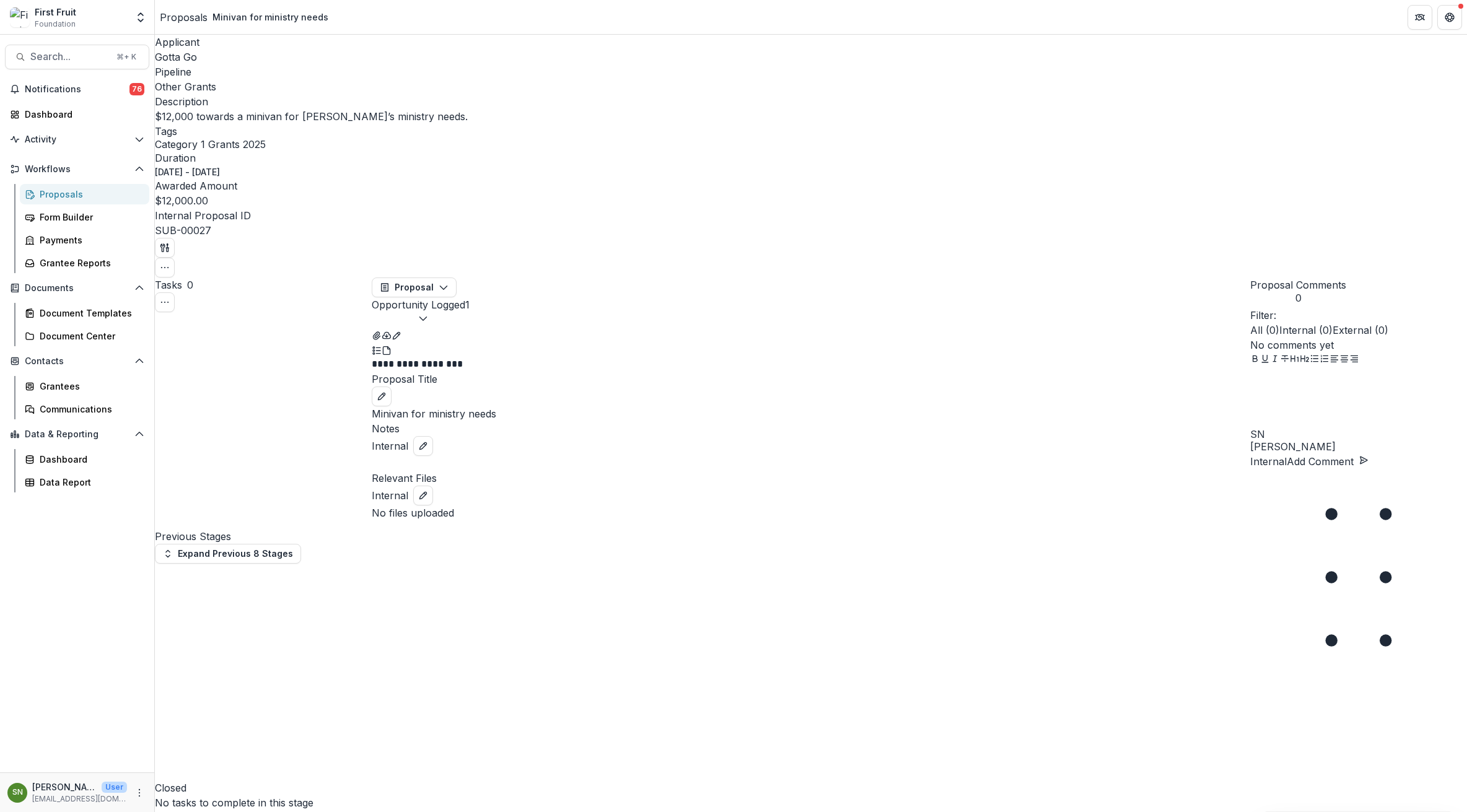
scroll to position [0, 0]
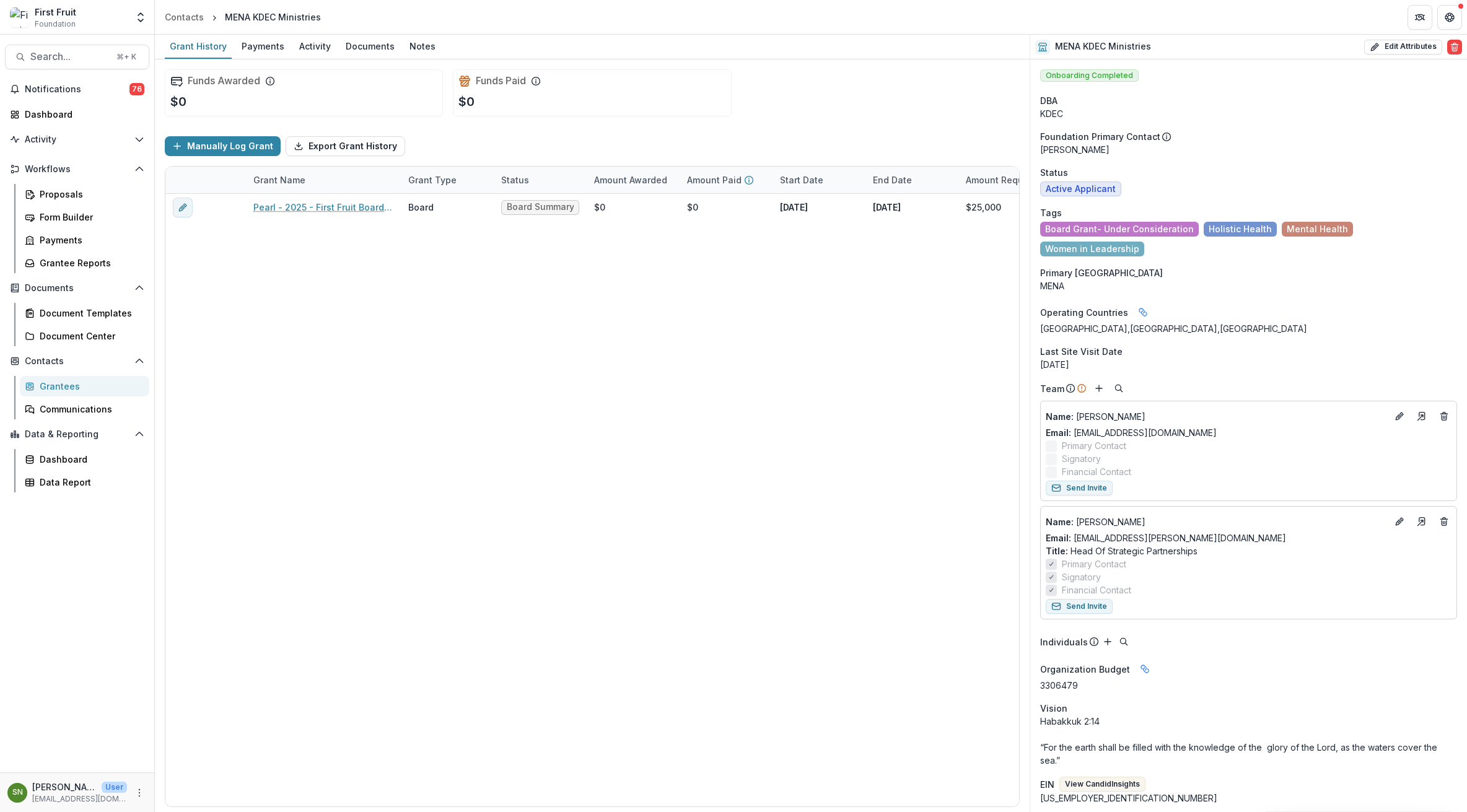
scroll to position [0, 4]
